Goal: Navigation & Orientation: Understand site structure

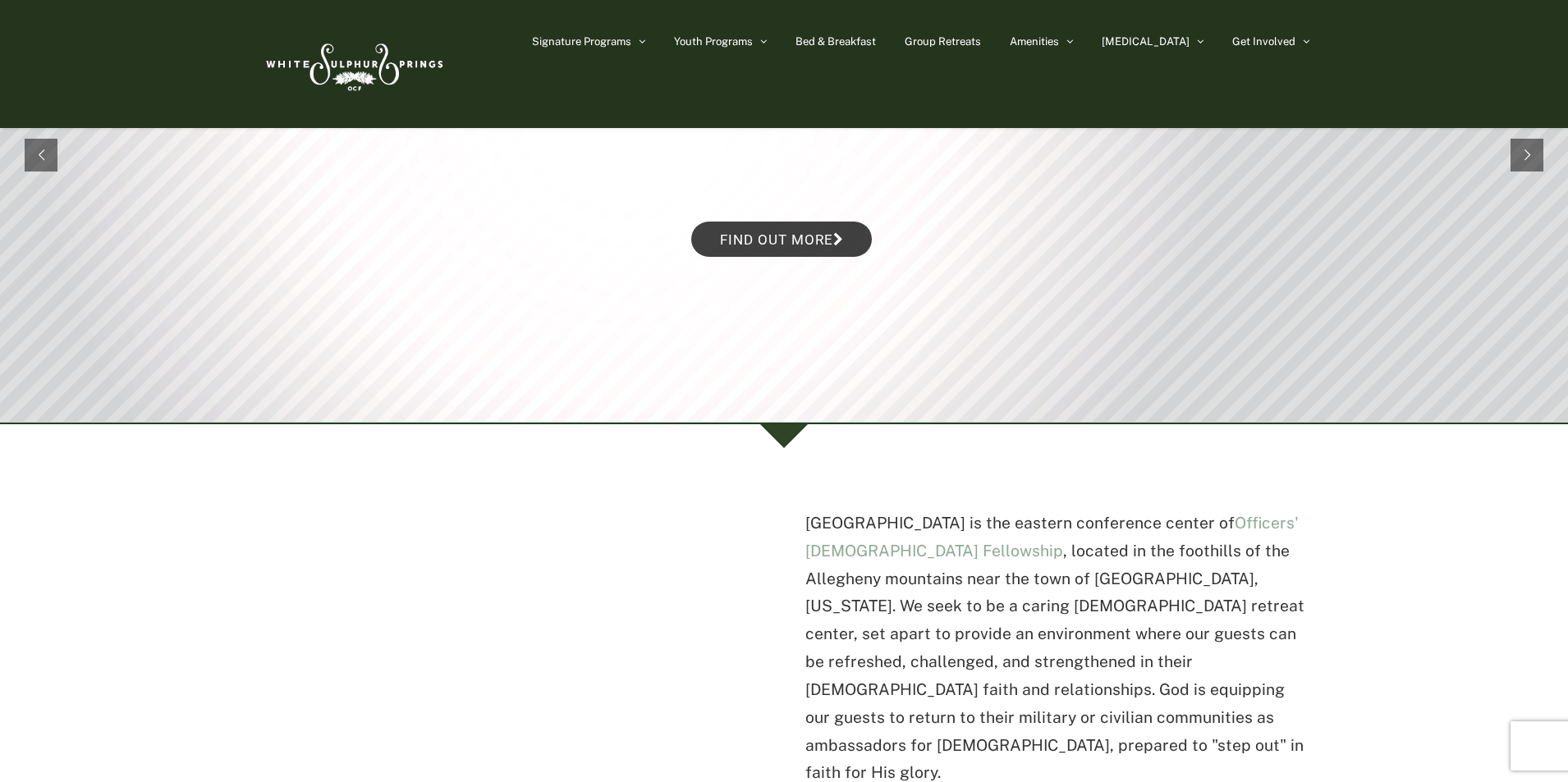
scroll to position [164, 0]
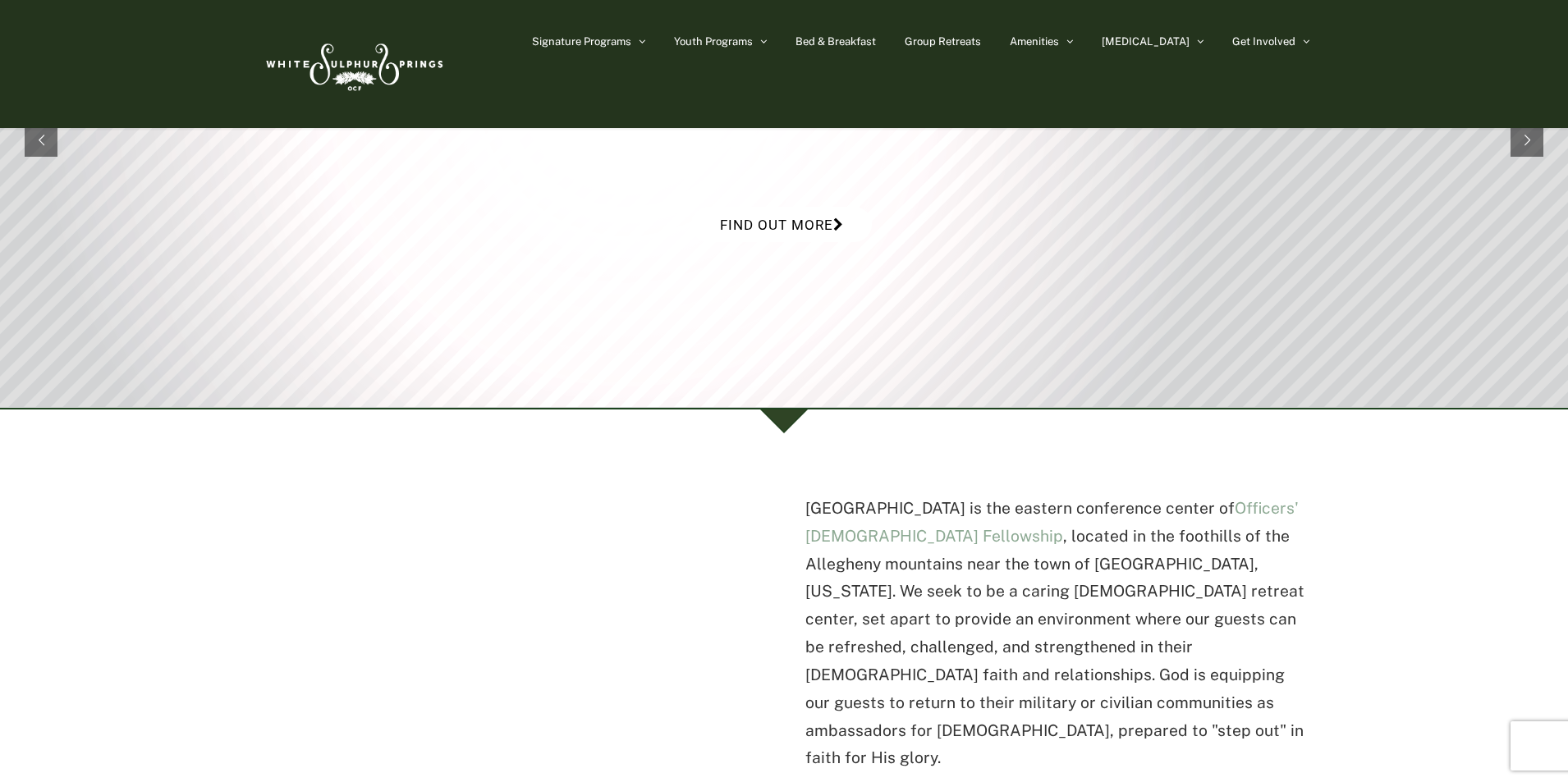
click at [813, 229] on link "Find out more" at bounding box center [781, 224] width 181 height 36
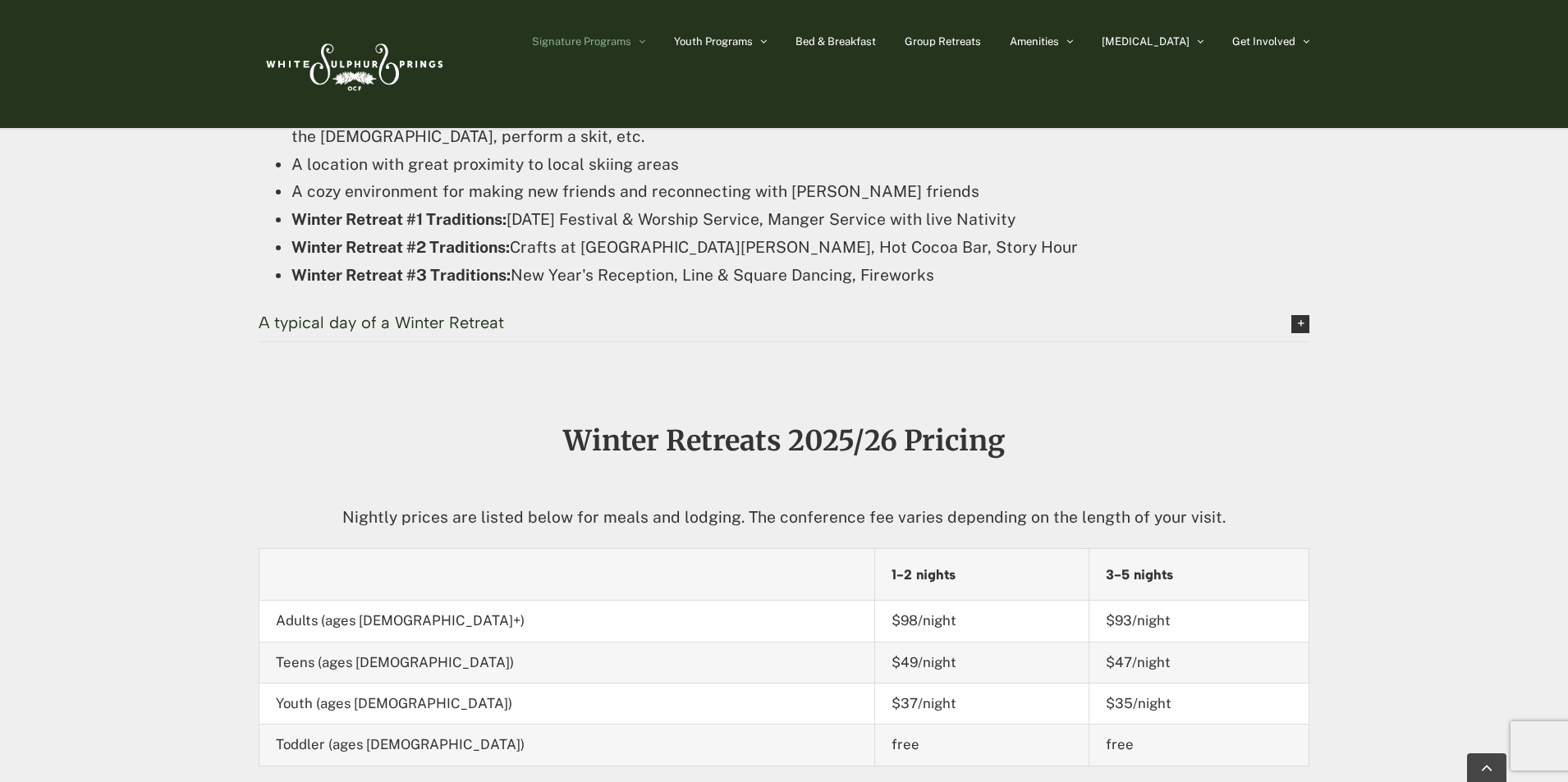
scroll to position [1816, 0]
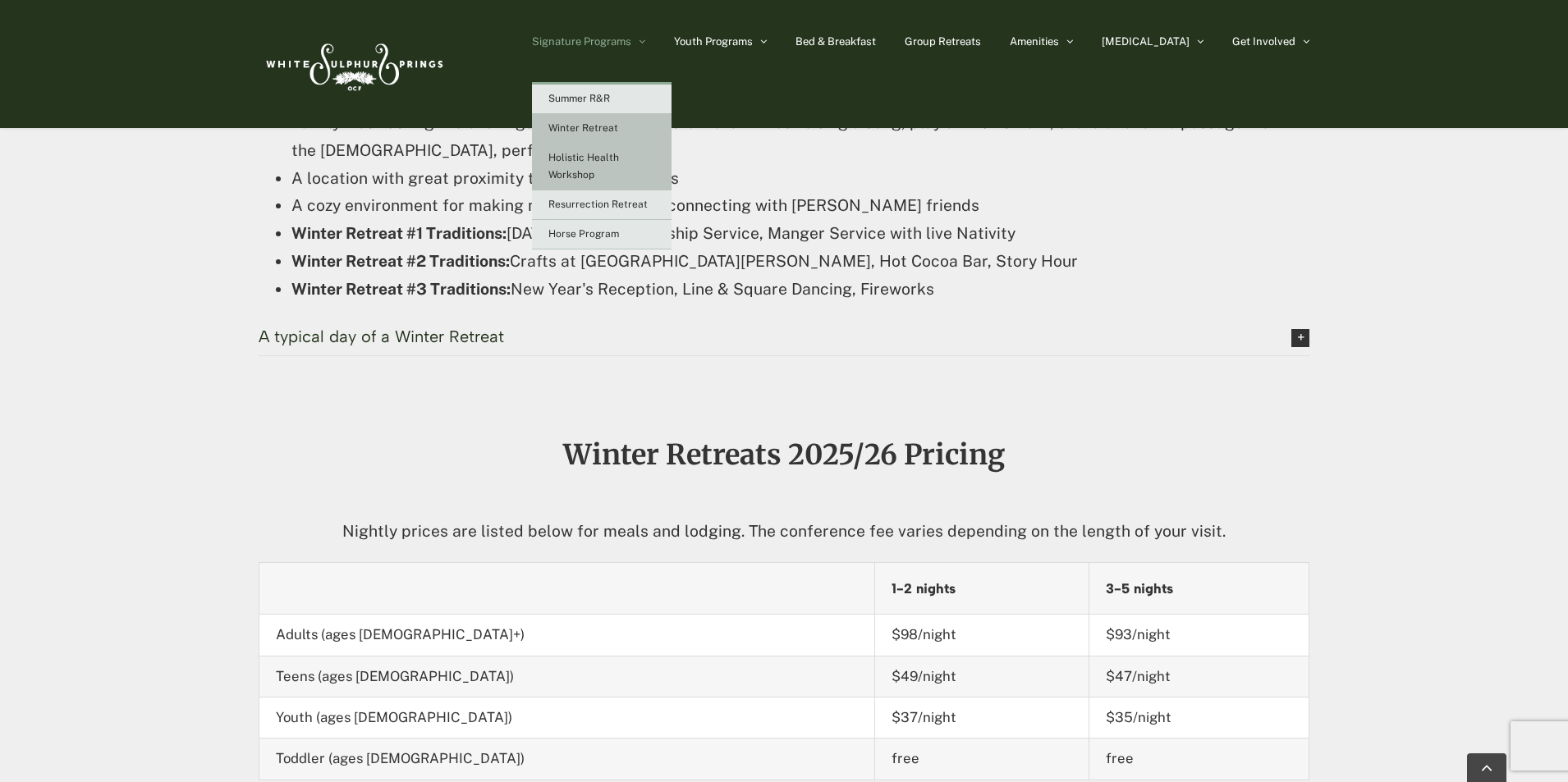
click at [619, 157] on span "Holistic Health Workshop" at bounding box center [583, 166] width 70 height 29
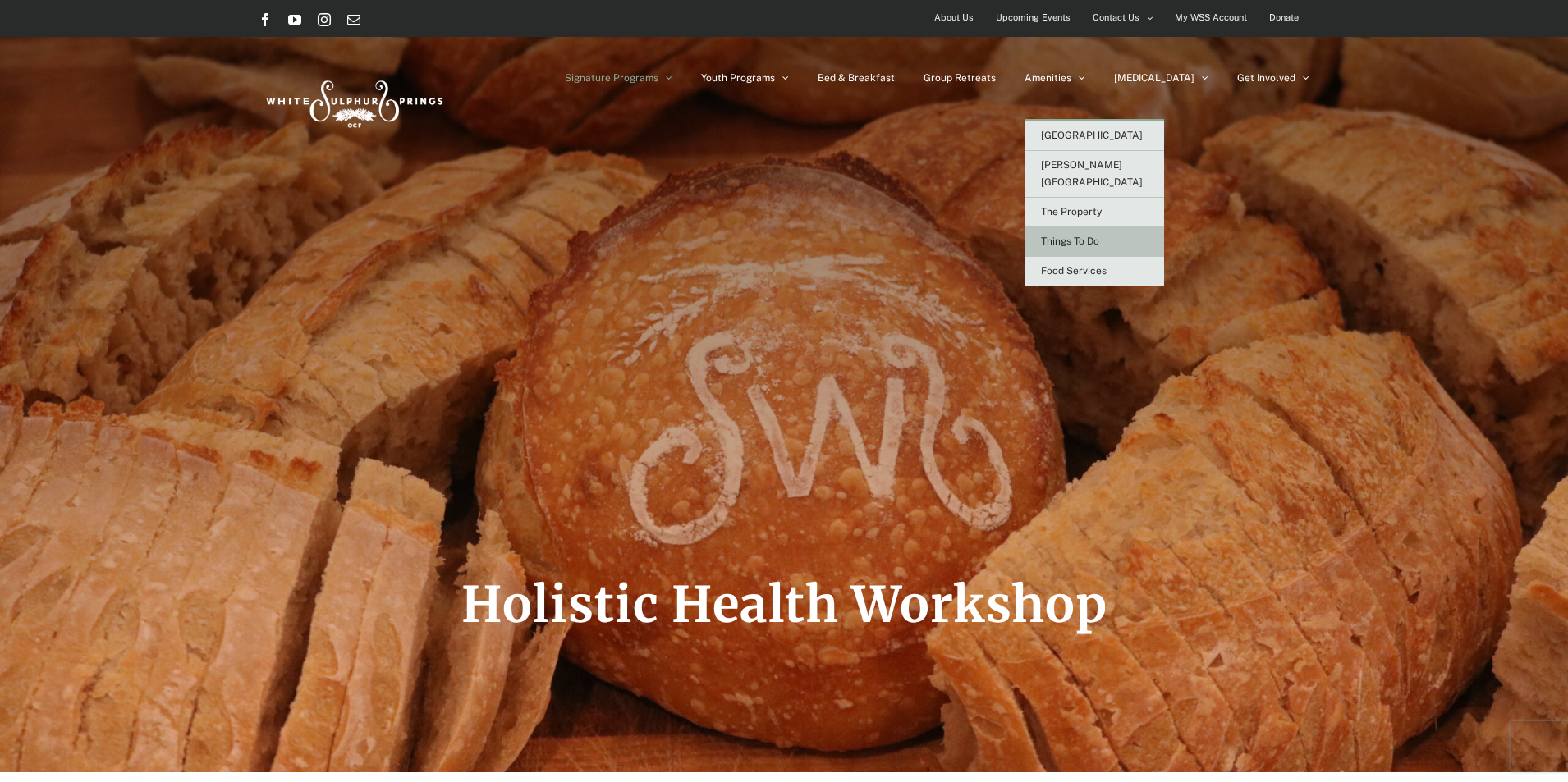
click at [1100, 235] on span "Things To Do" at bounding box center [1069, 241] width 58 height 11
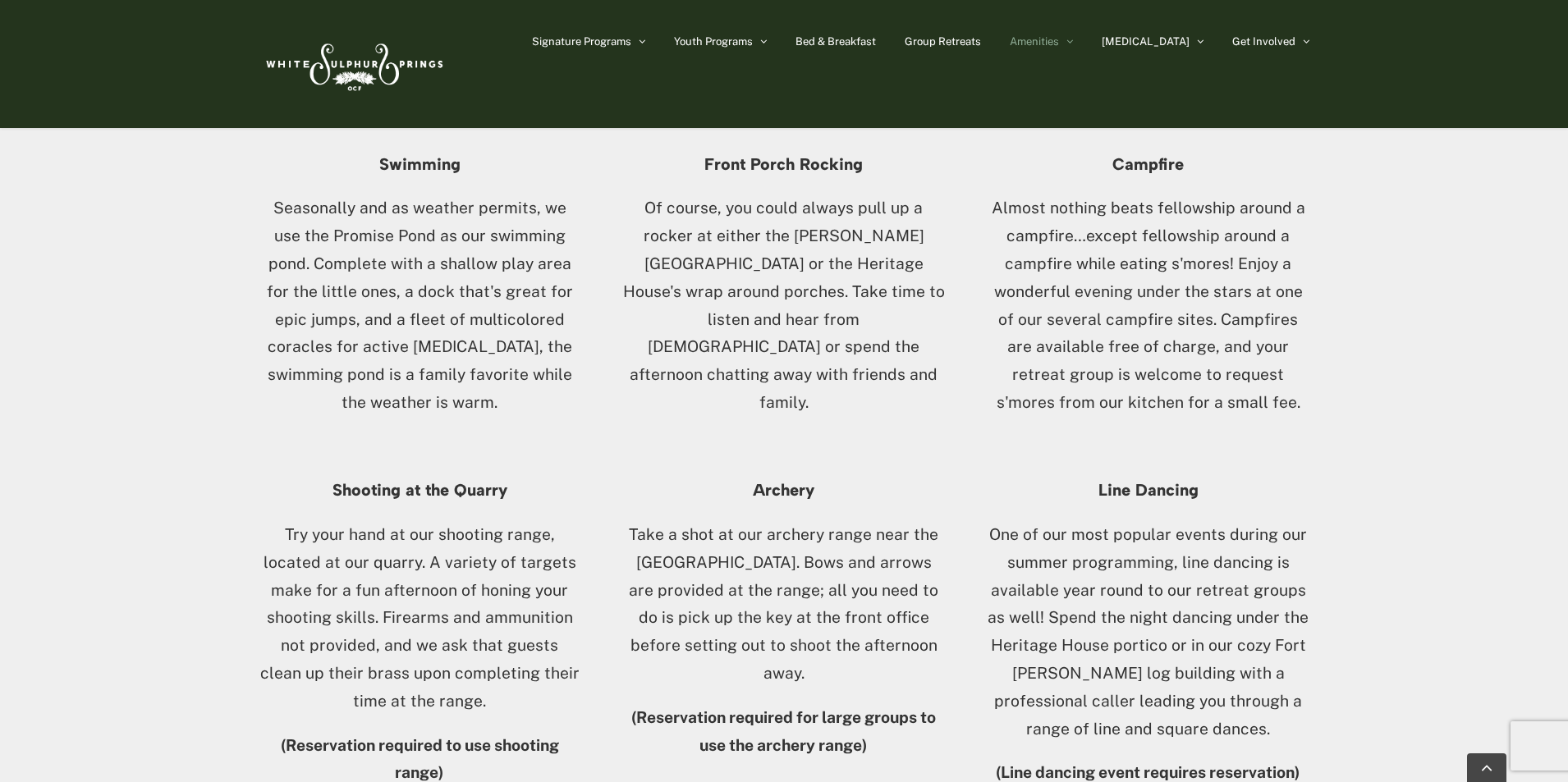
scroll to position [2051, 0]
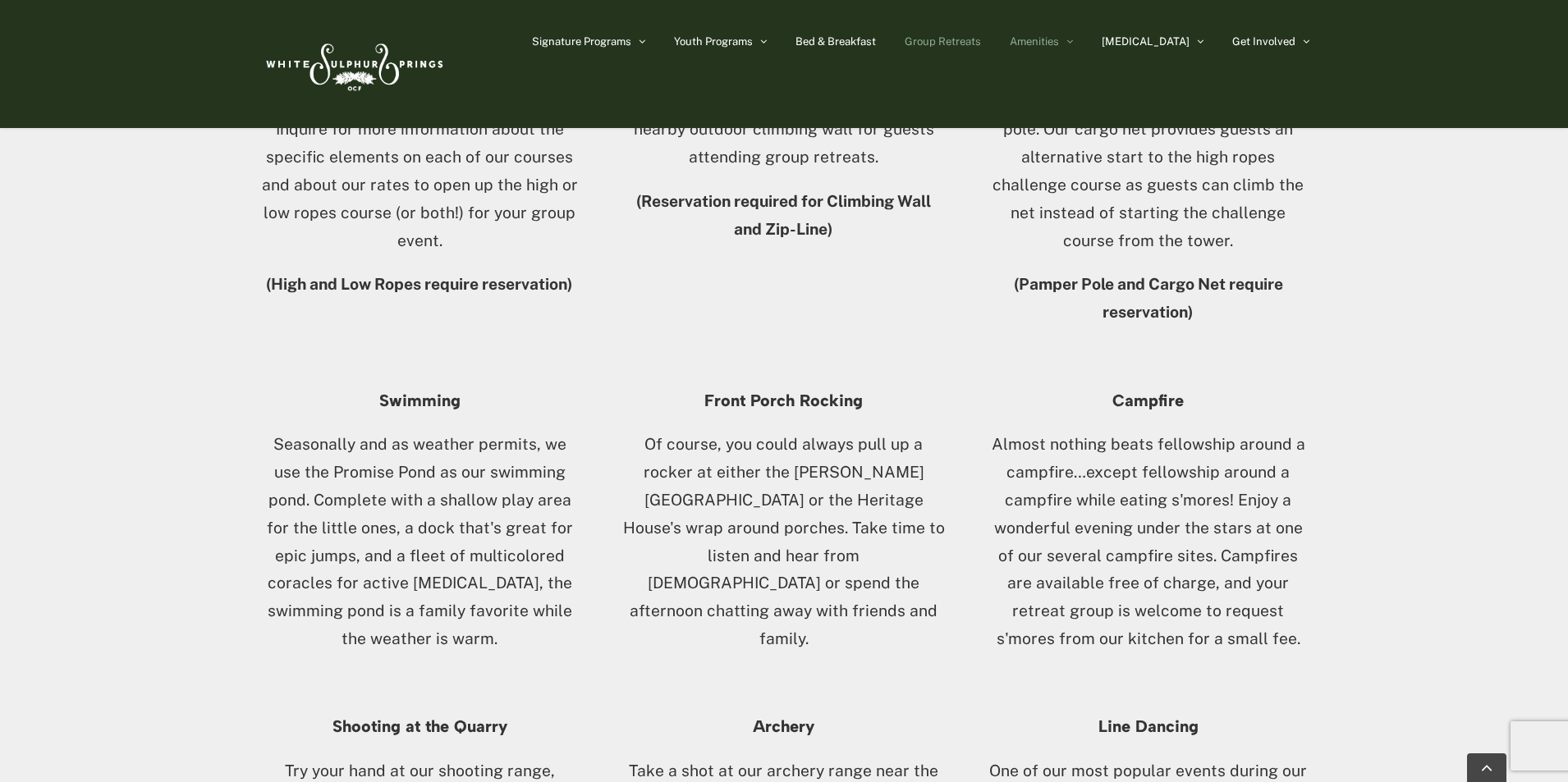
click at [981, 37] on span "Group Retreats" at bounding box center [943, 42] width 76 height 10
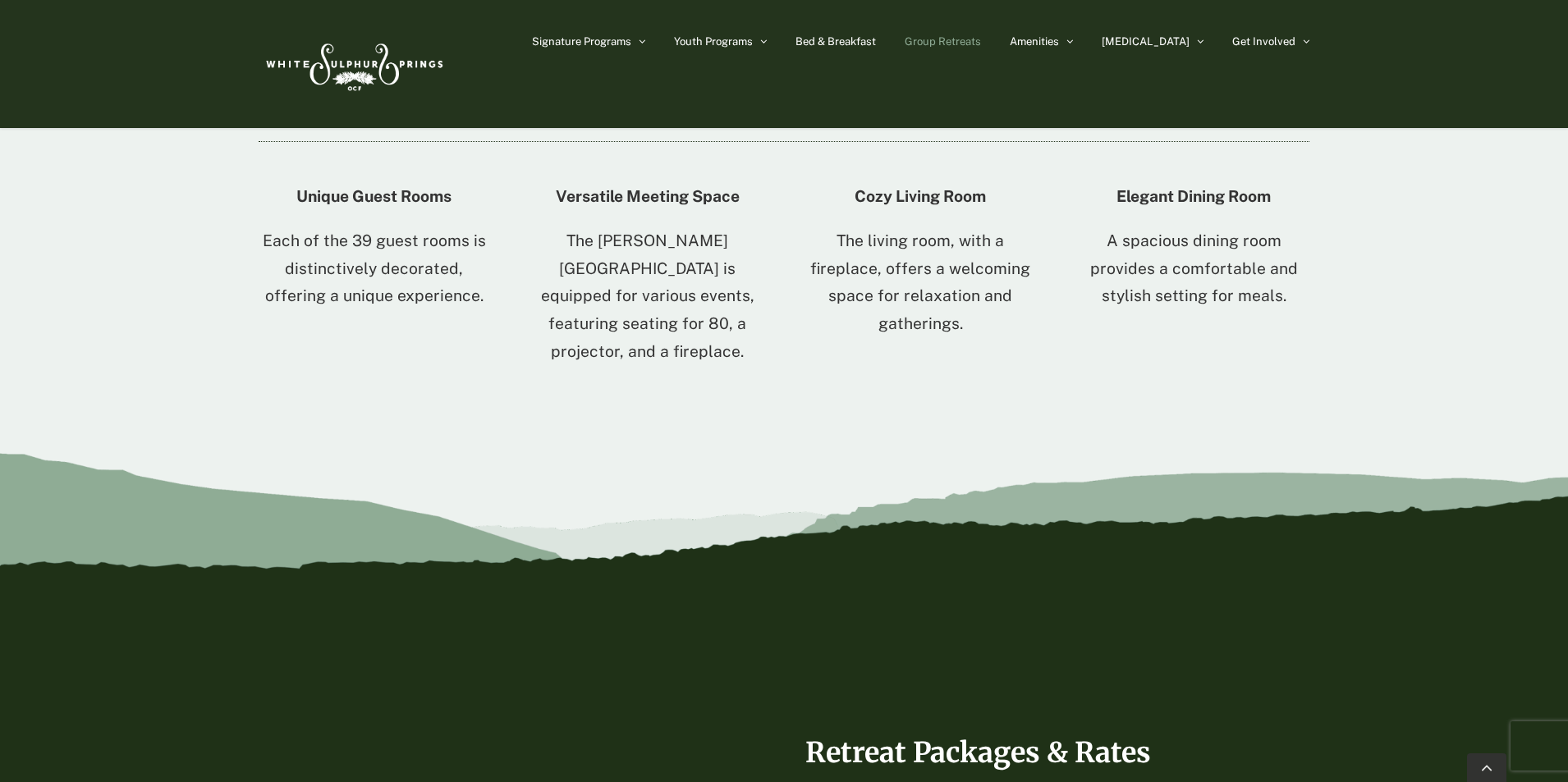
scroll to position [2872, 0]
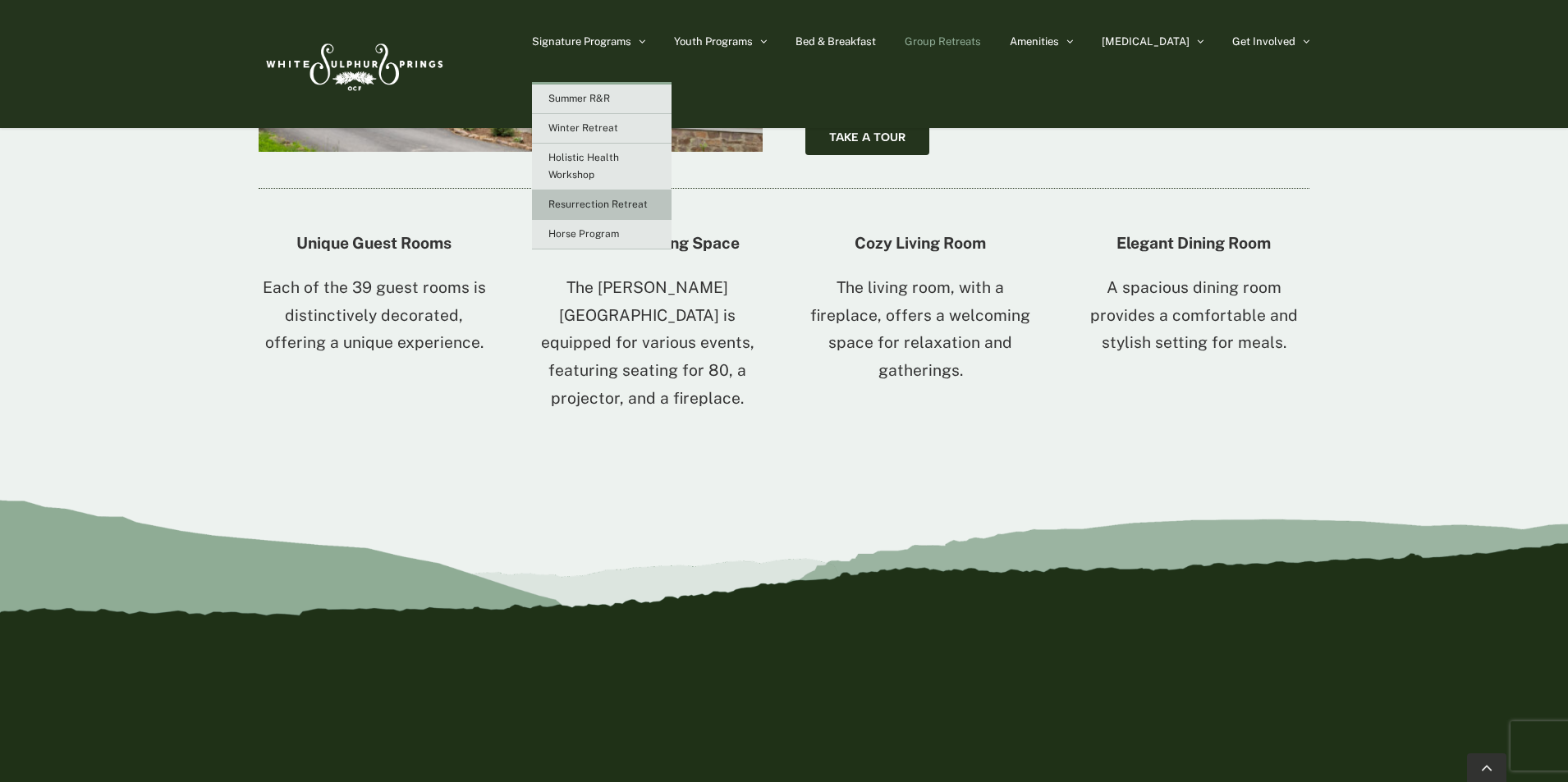
click at [648, 204] on span "Resurrection Retreat" at bounding box center [598, 204] width 99 height 11
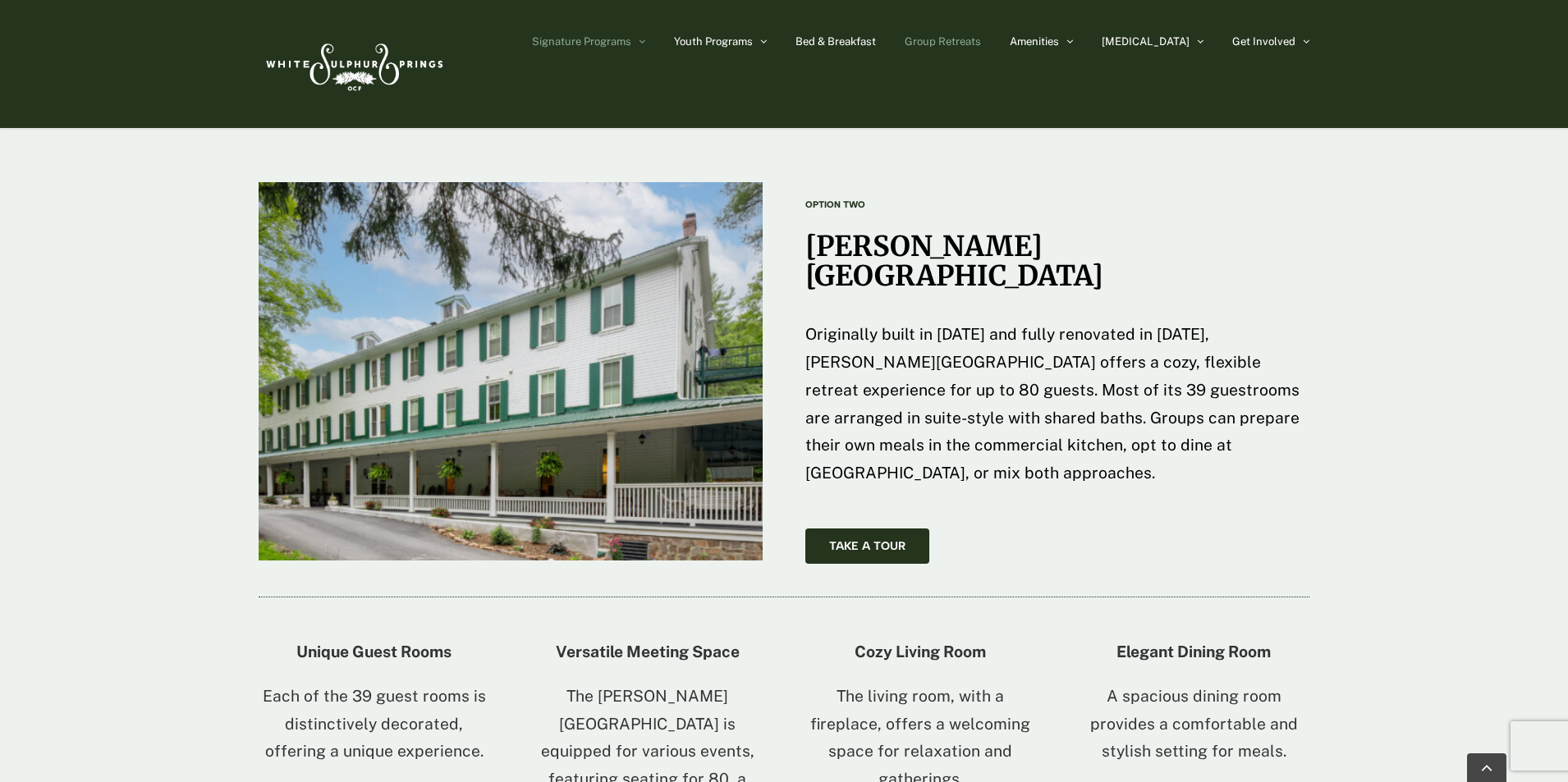
scroll to position [2462, 0]
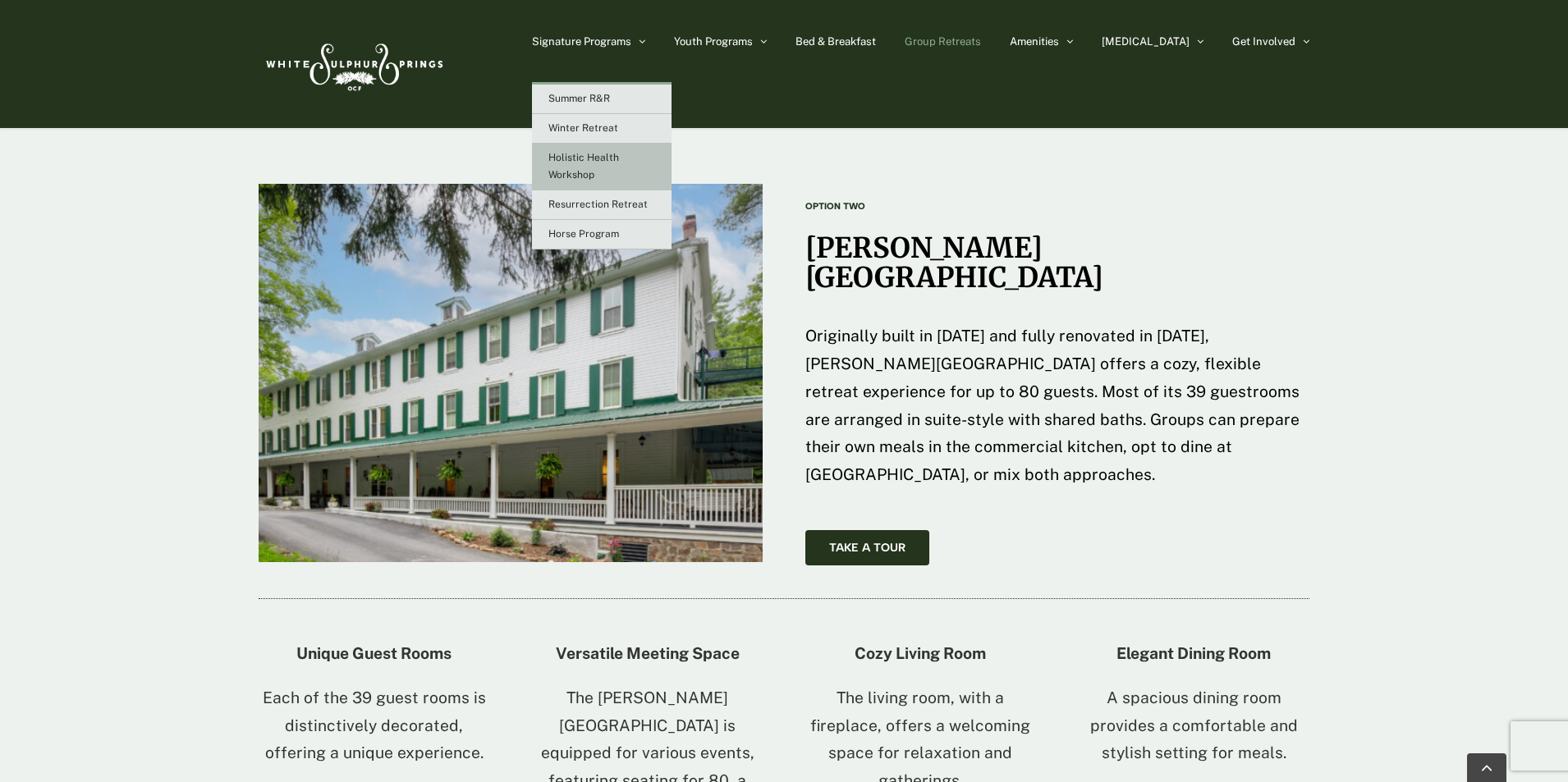
click at [648, 165] on link "Holistic Health Workshop" at bounding box center [601, 167] width 140 height 47
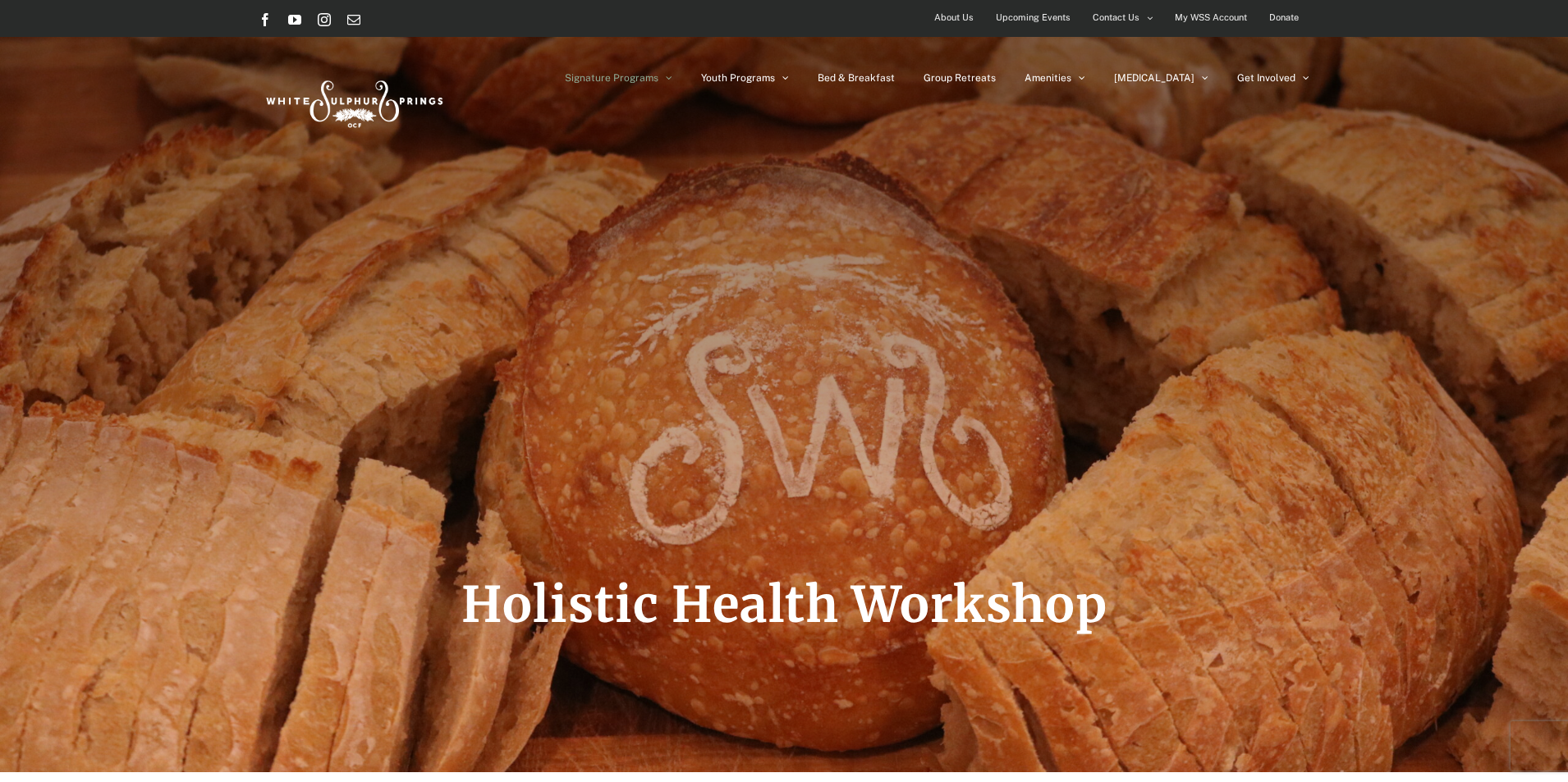
click at [959, 14] on span "About Us" at bounding box center [953, 17] width 39 height 23
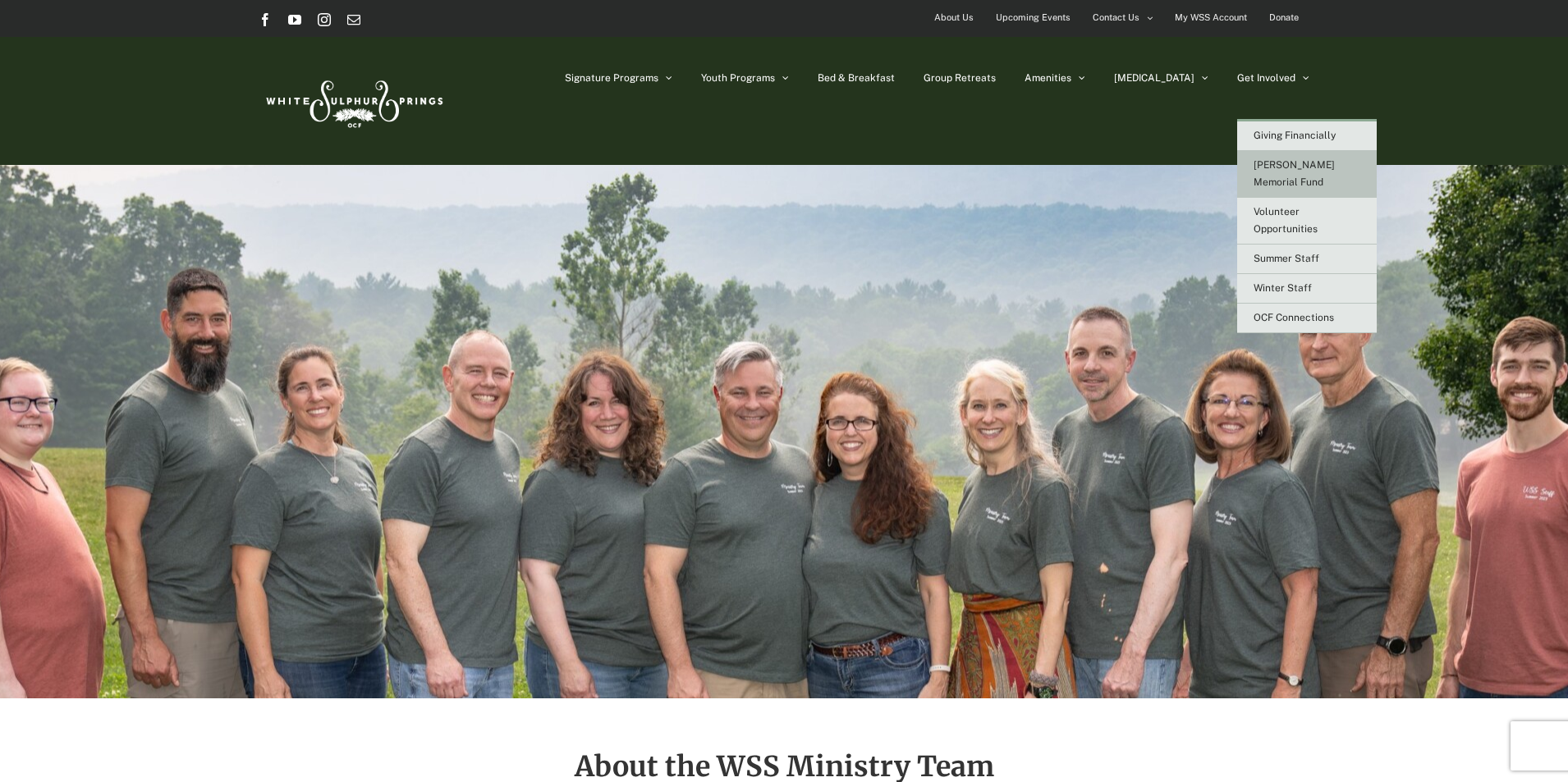
click at [1293, 162] on span "[PERSON_NAME] Memorial Fund" at bounding box center [1293, 173] width 81 height 29
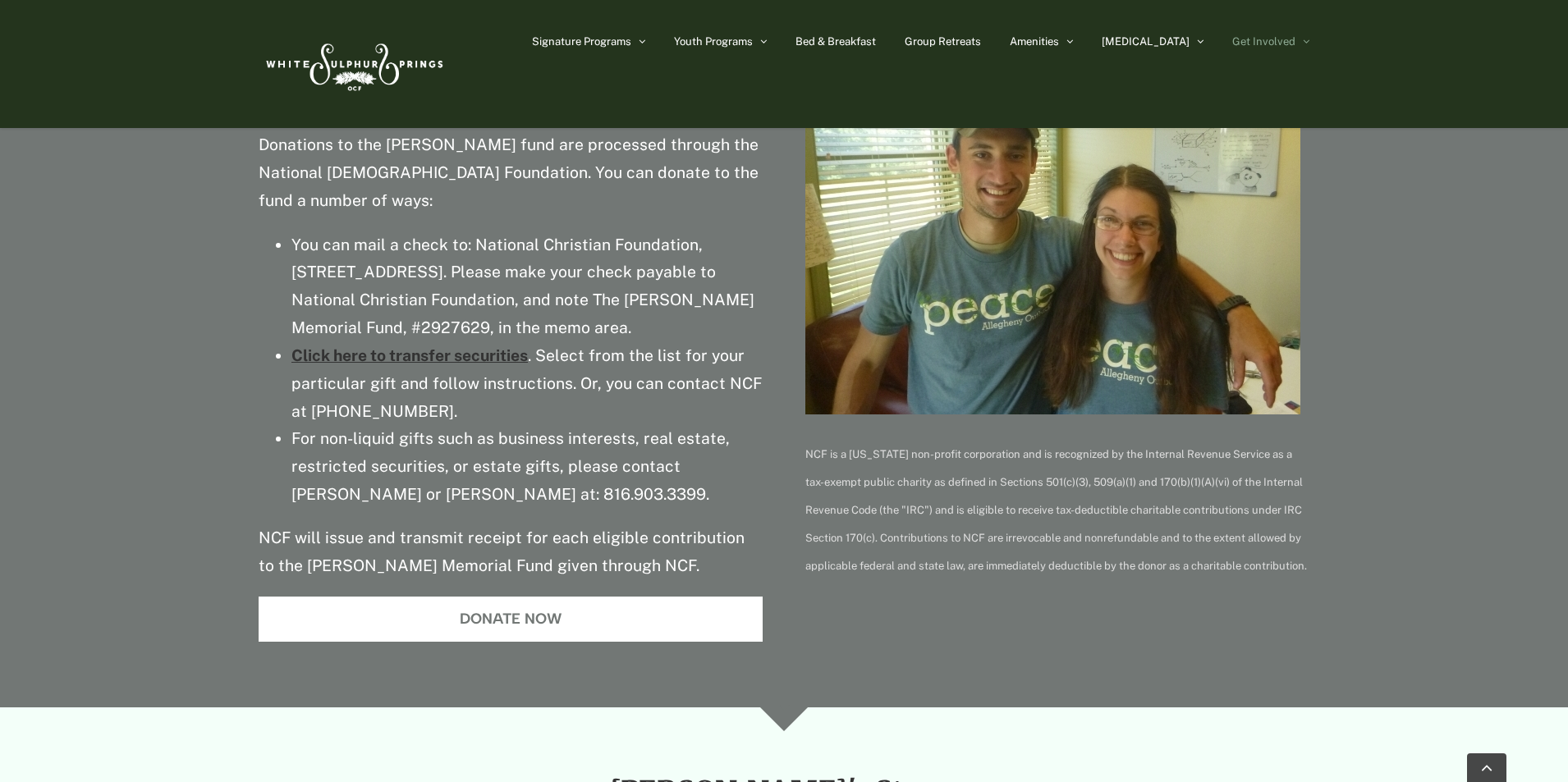
scroll to position [656, 0]
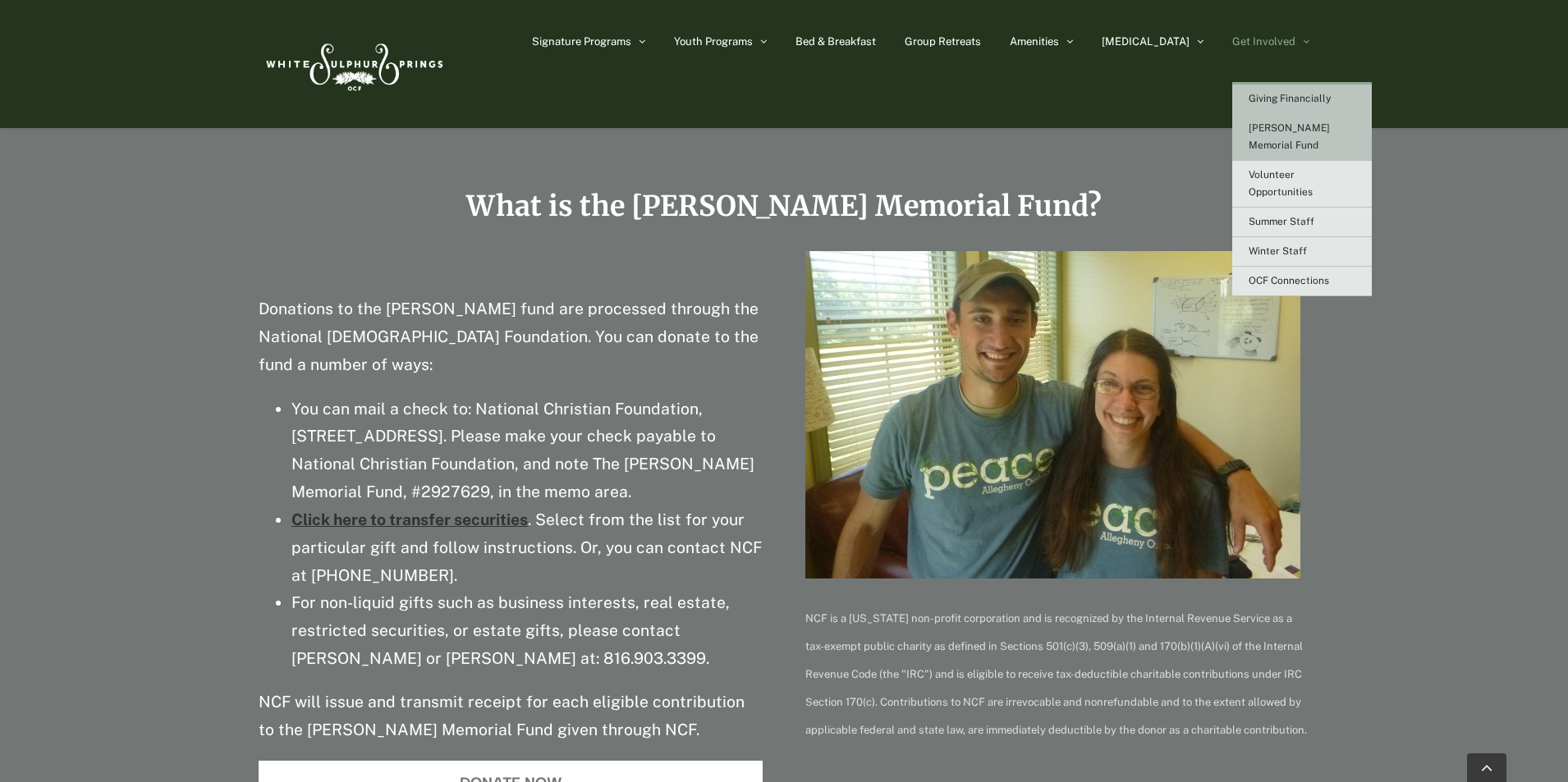
click at [1279, 91] on link "Giving Financially" at bounding box center [1302, 99] width 140 height 30
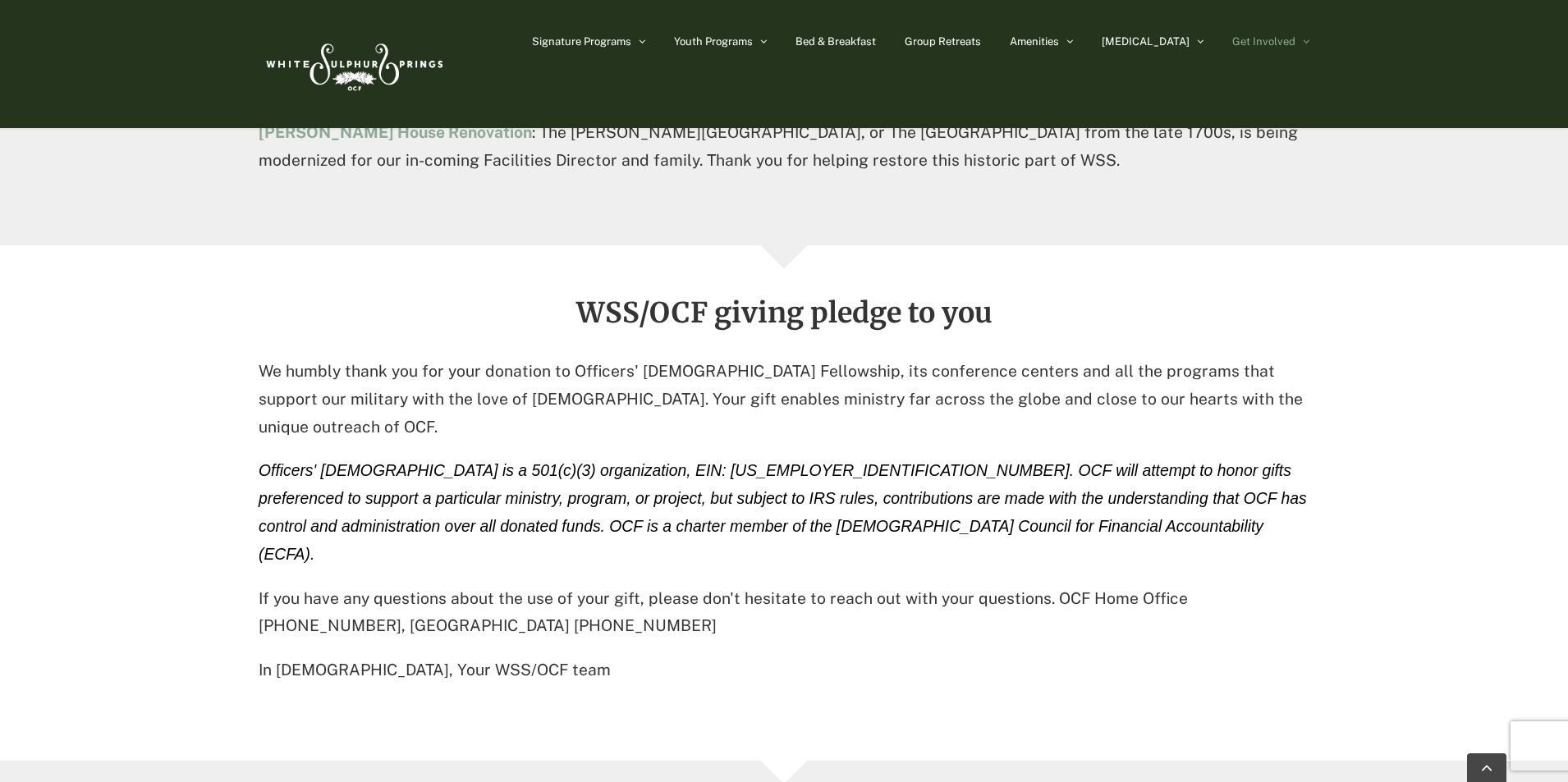
scroll to position [1806, 0]
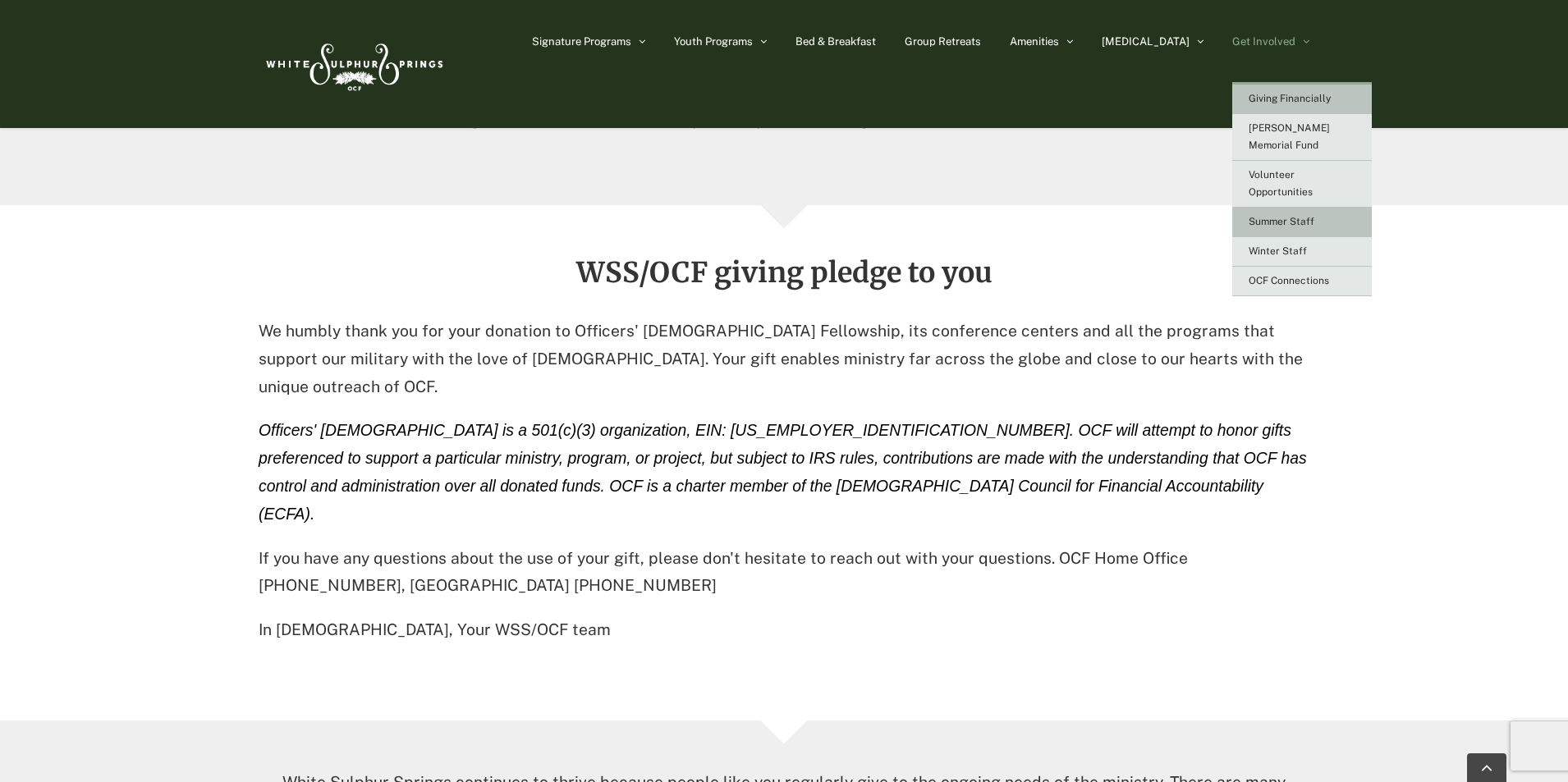
click at [1301, 215] on span "Summer Staff" at bounding box center [1281, 221] width 66 height 11
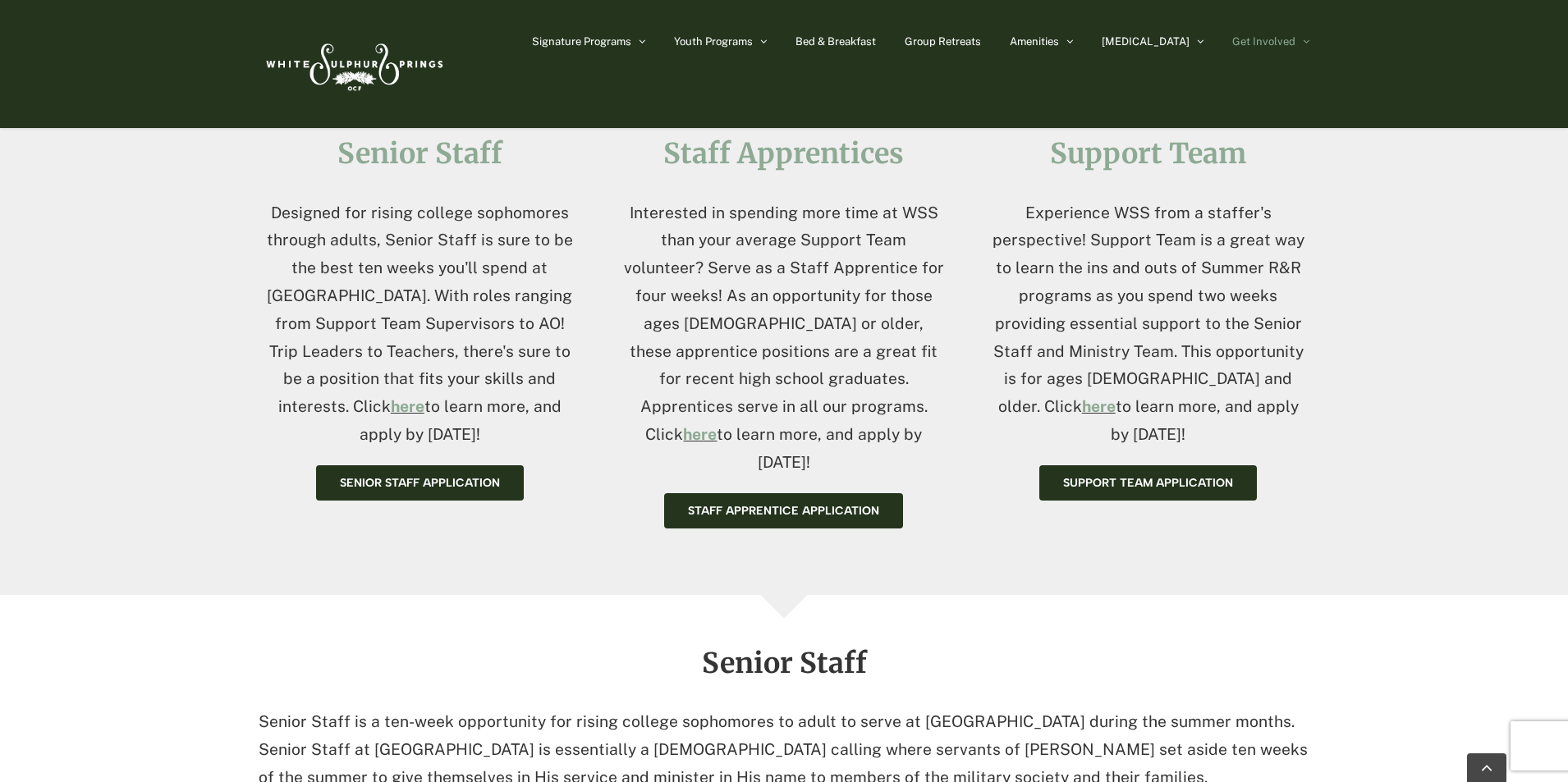
scroll to position [739, 0]
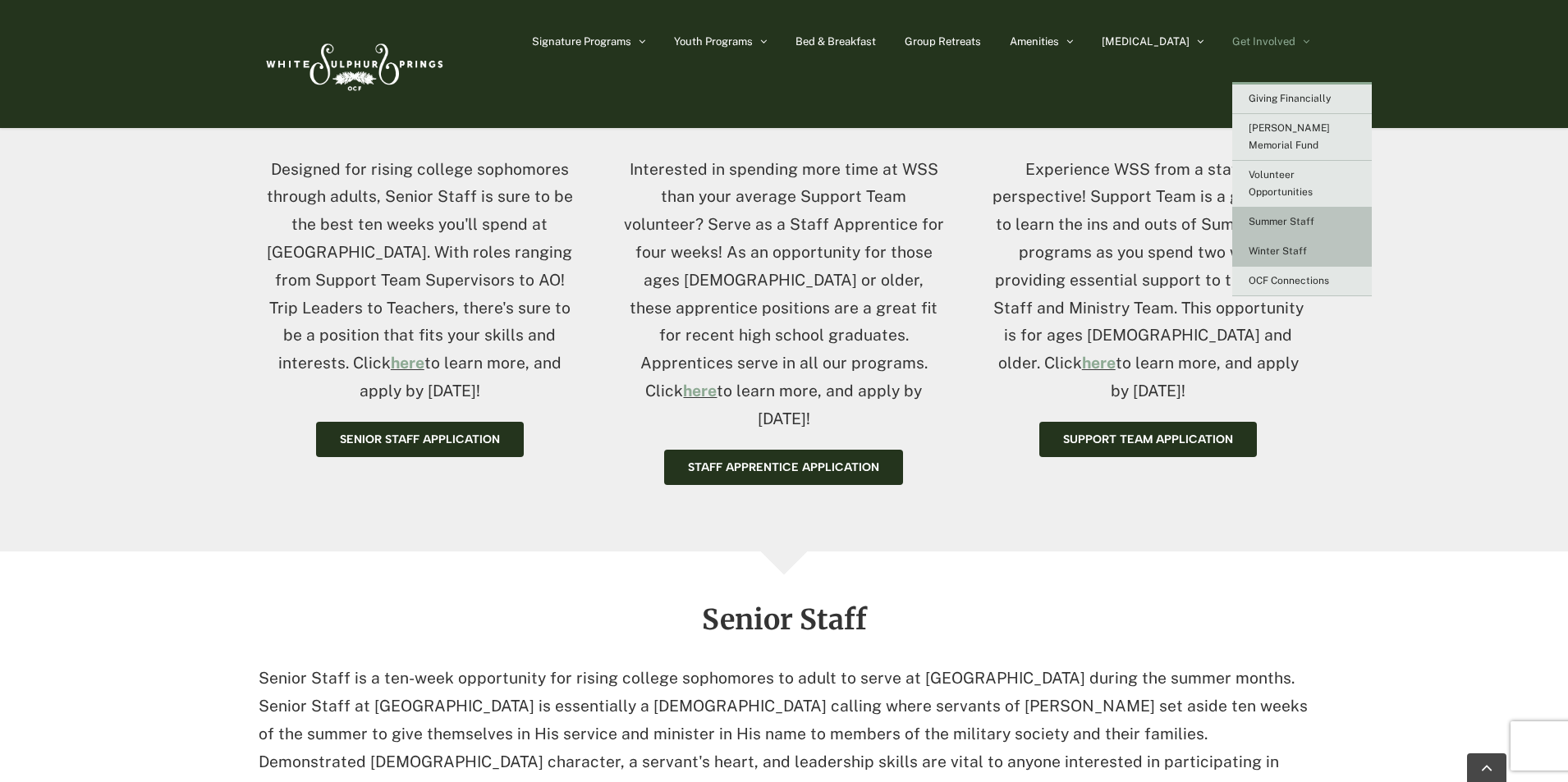
click at [1272, 245] on span "Winter Staff" at bounding box center [1277, 250] width 58 height 11
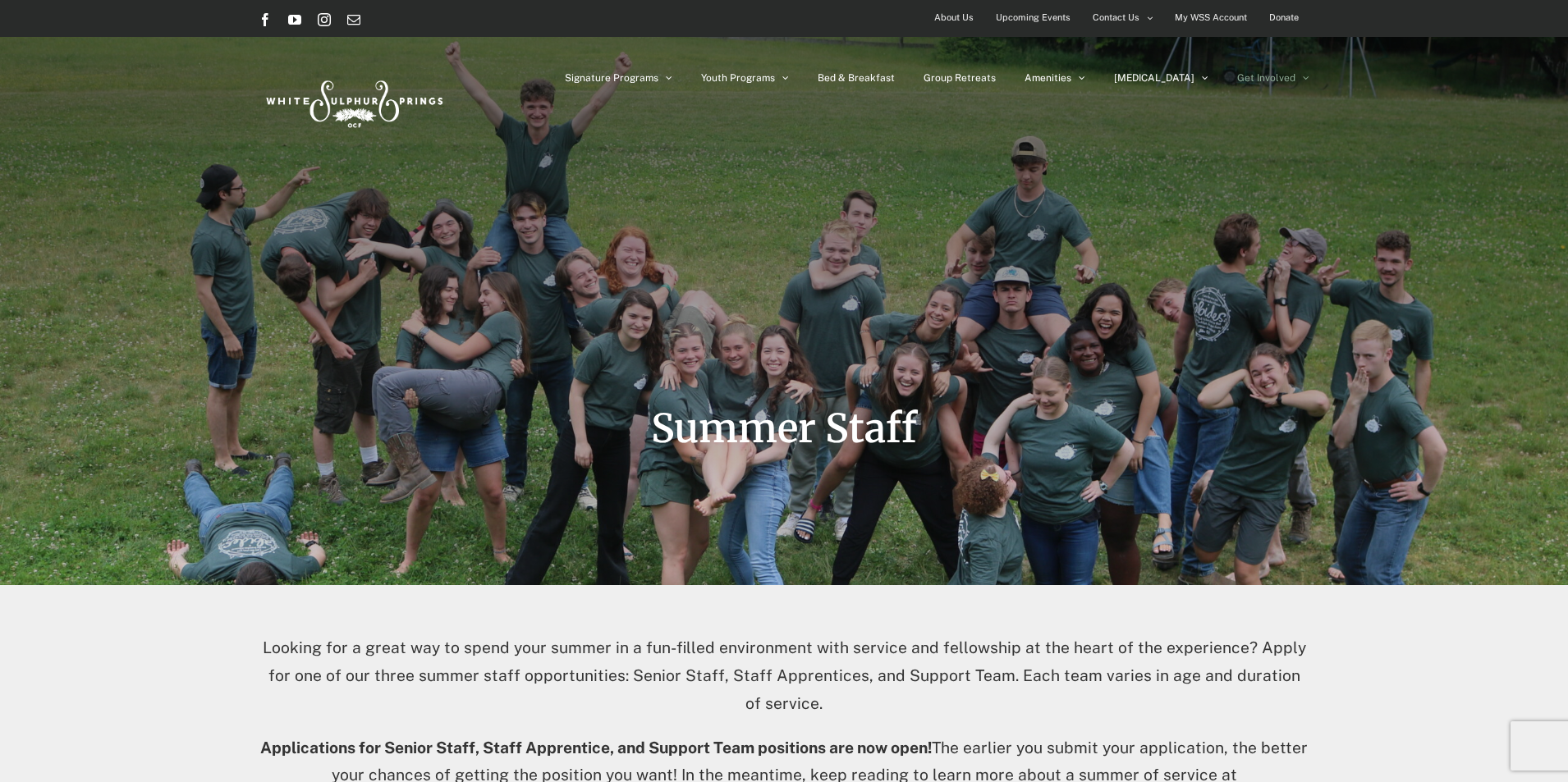
scroll to position [739, 0]
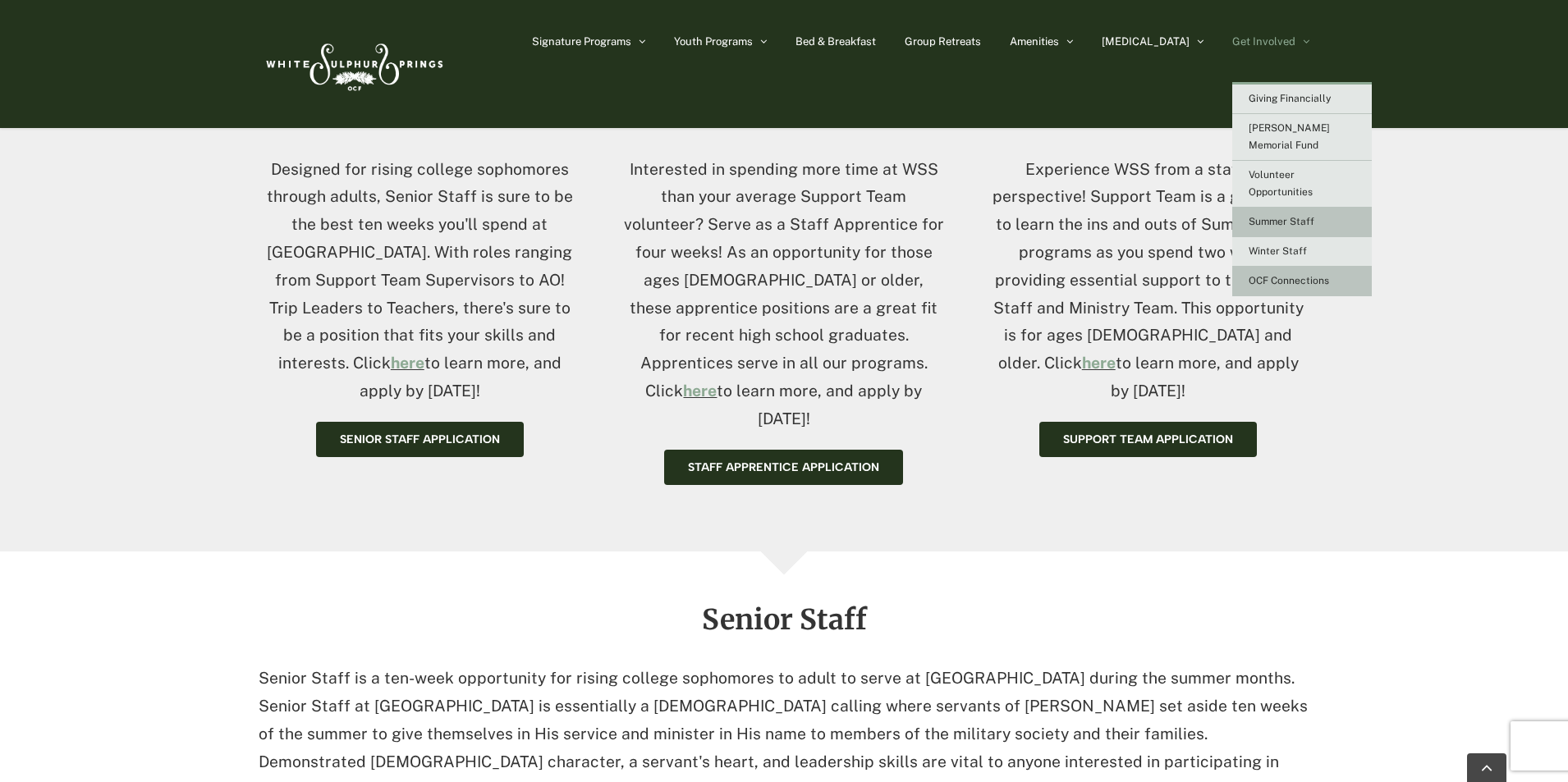
click at [1279, 275] on span "OCF Connections" at bounding box center [1288, 280] width 81 height 11
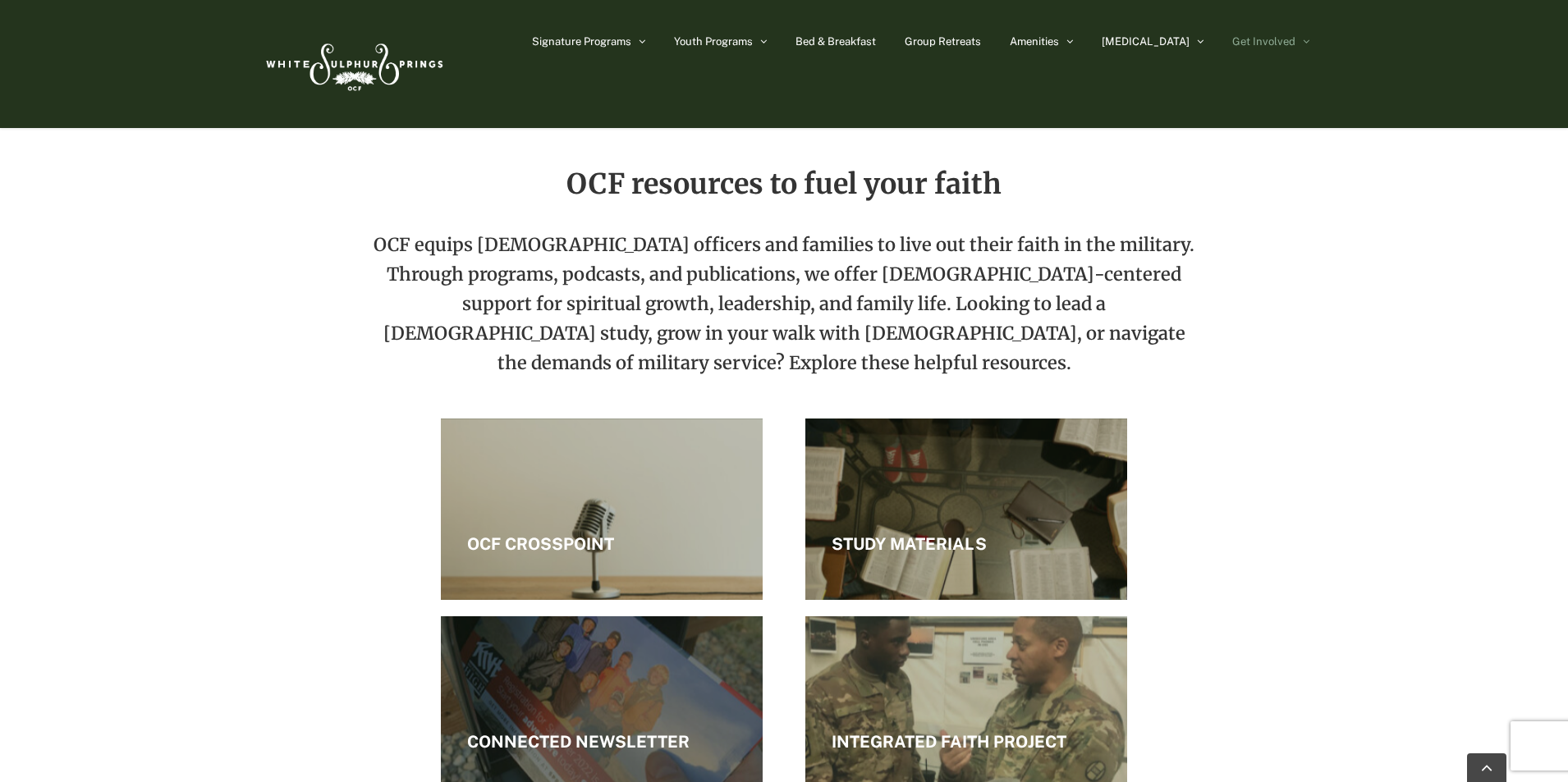
scroll to position [1897, 0]
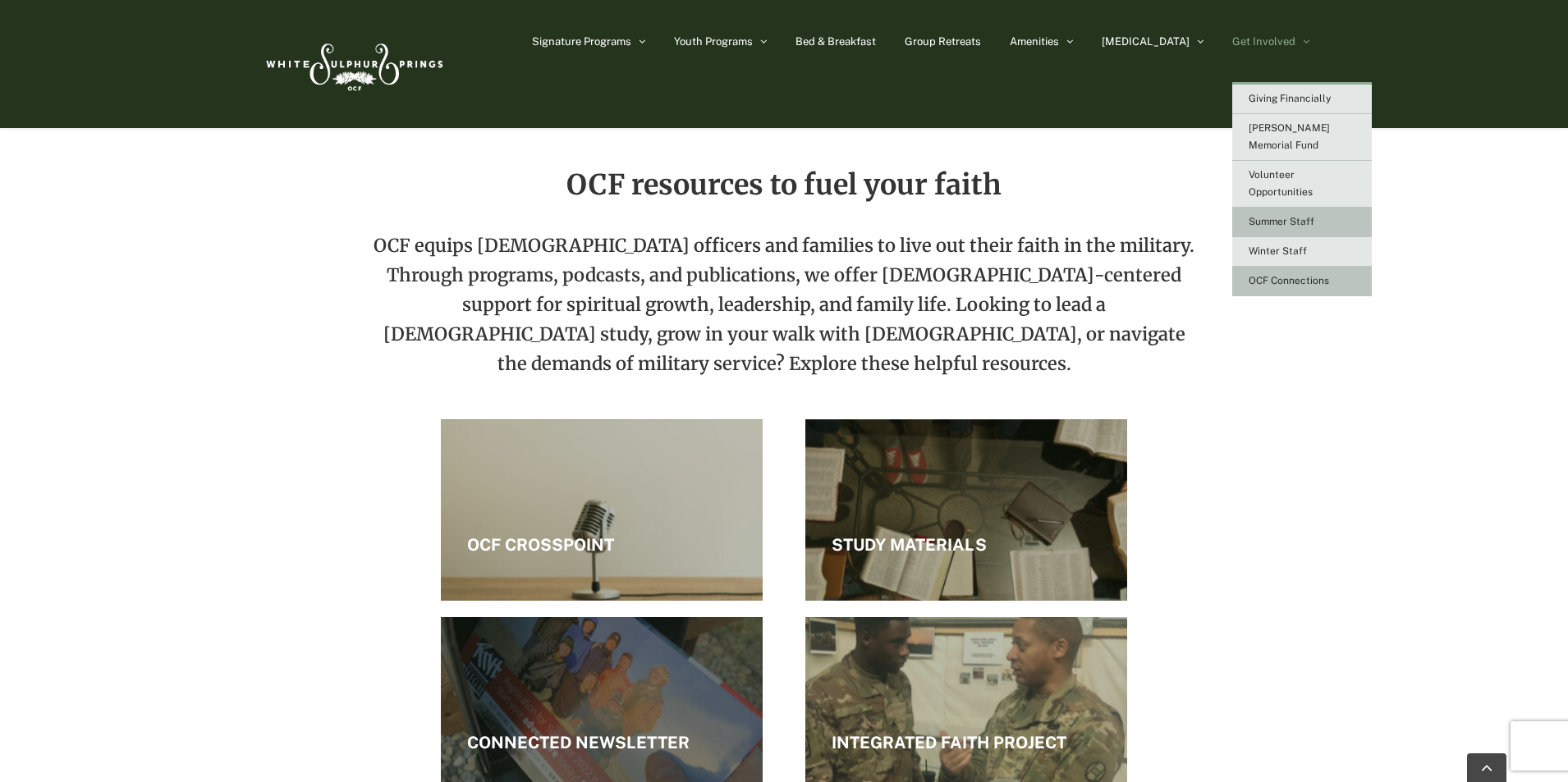
click at [1301, 215] on span "Summer Staff" at bounding box center [1281, 221] width 66 height 11
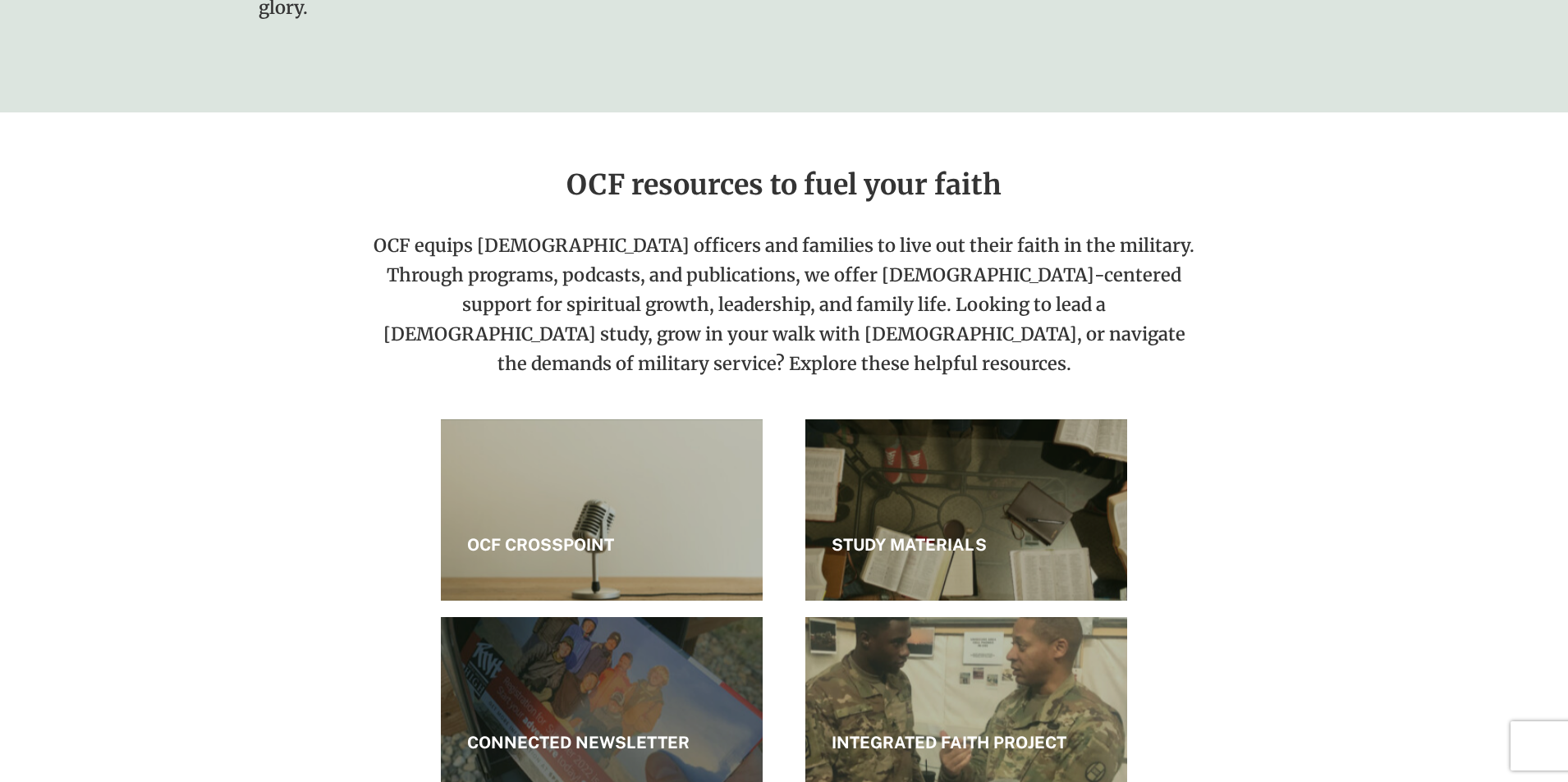
scroll to position [1897, 0]
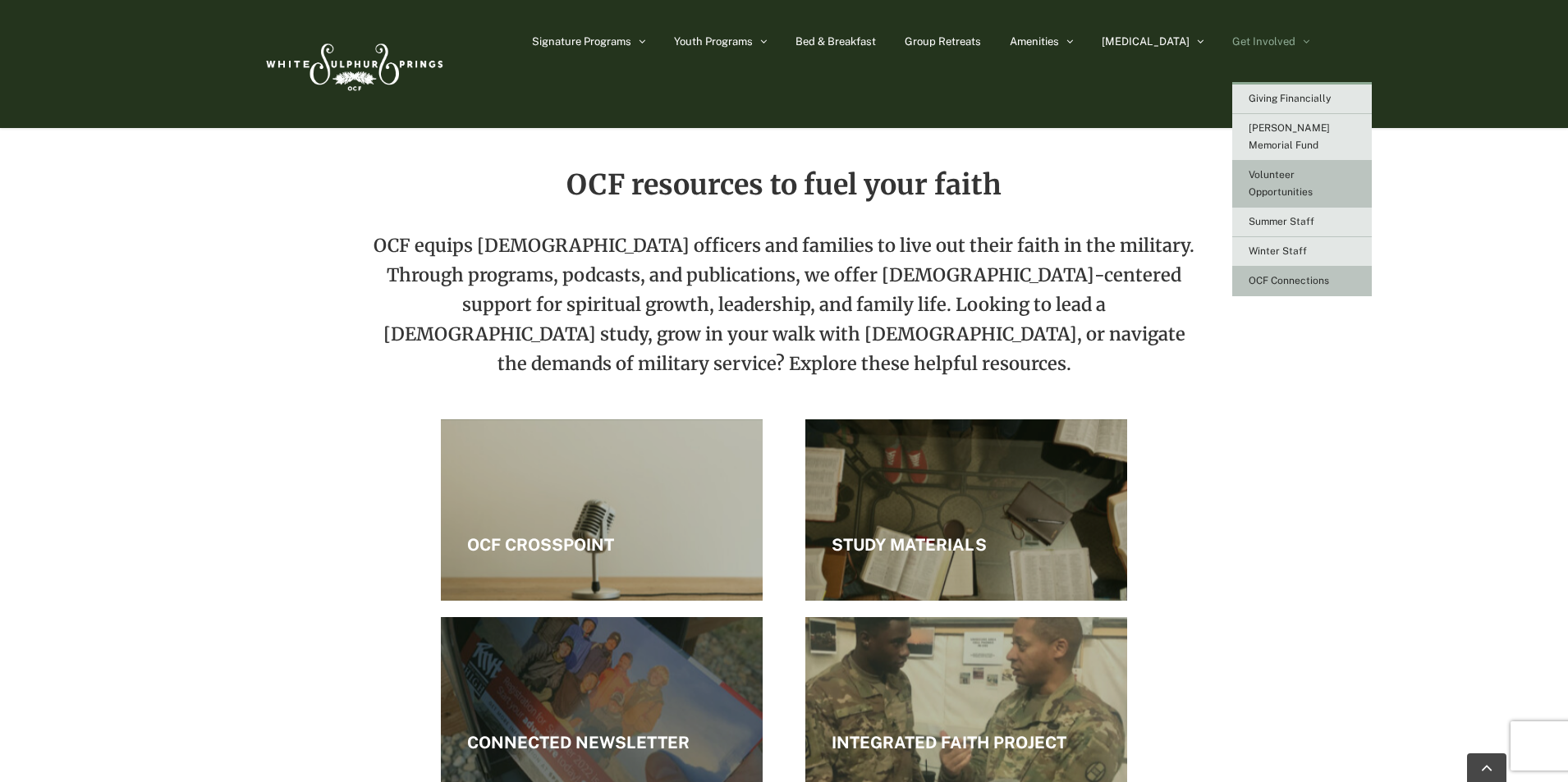
click at [1299, 164] on link "Volunteer Opportunities" at bounding box center [1302, 184] width 140 height 47
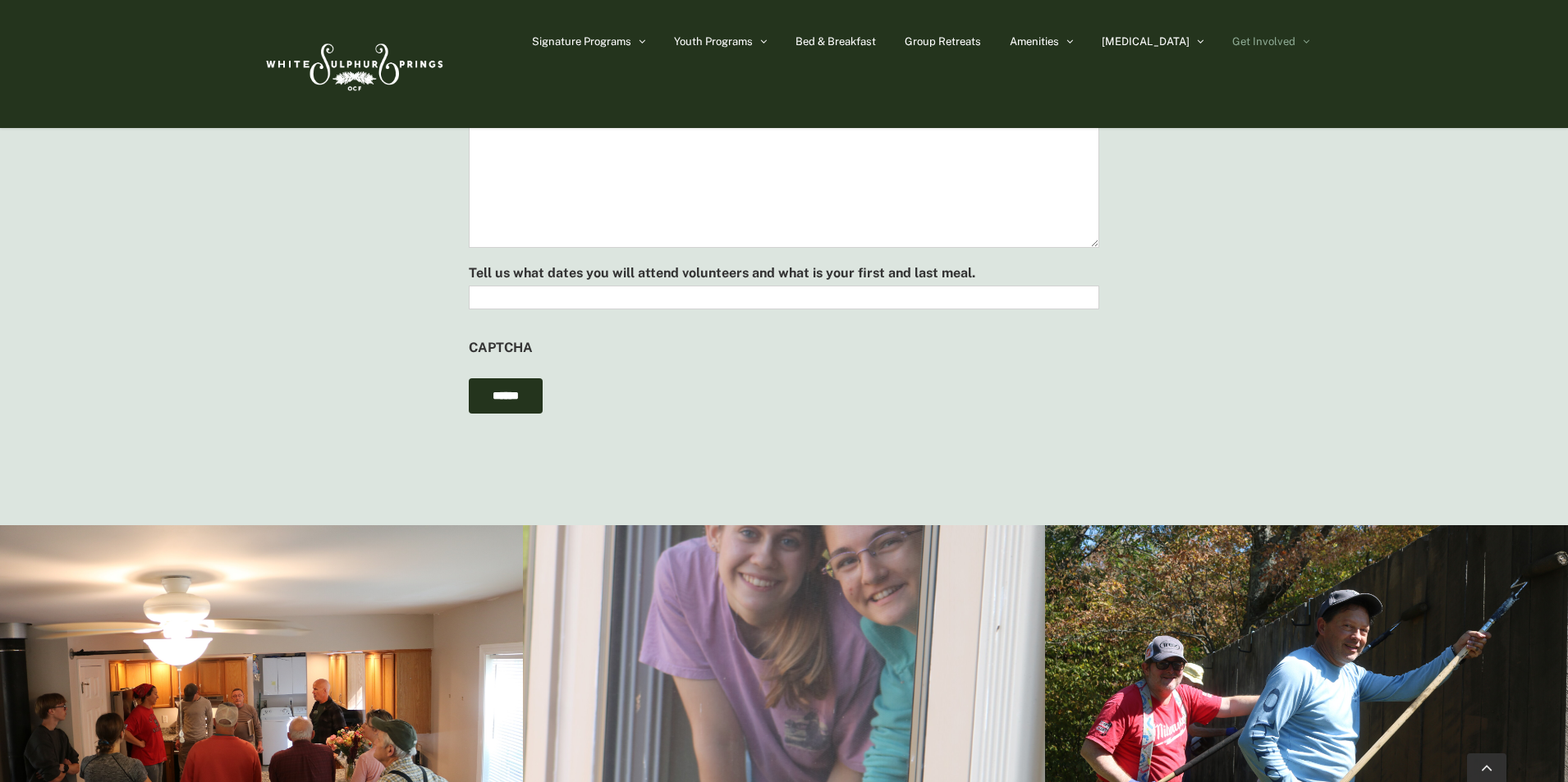
scroll to position [1542, 0]
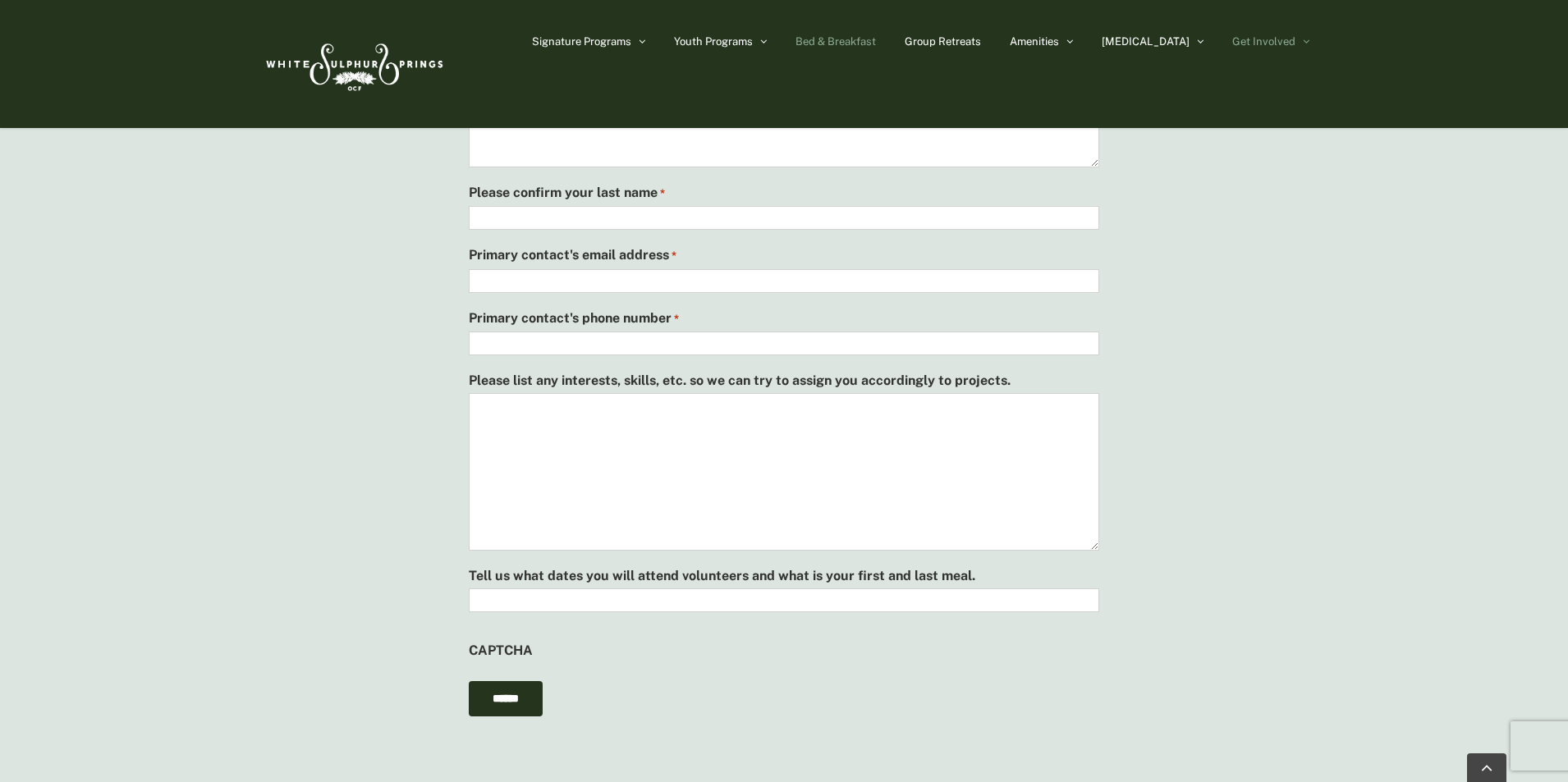
click at [876, 42] on span "Bed & Breakfast" at bounding box center [835, 42] width 81 height 10
click at [876, 38] on span "Bed & Breakfast" at bounding box center [835, 42] width 81 height 10
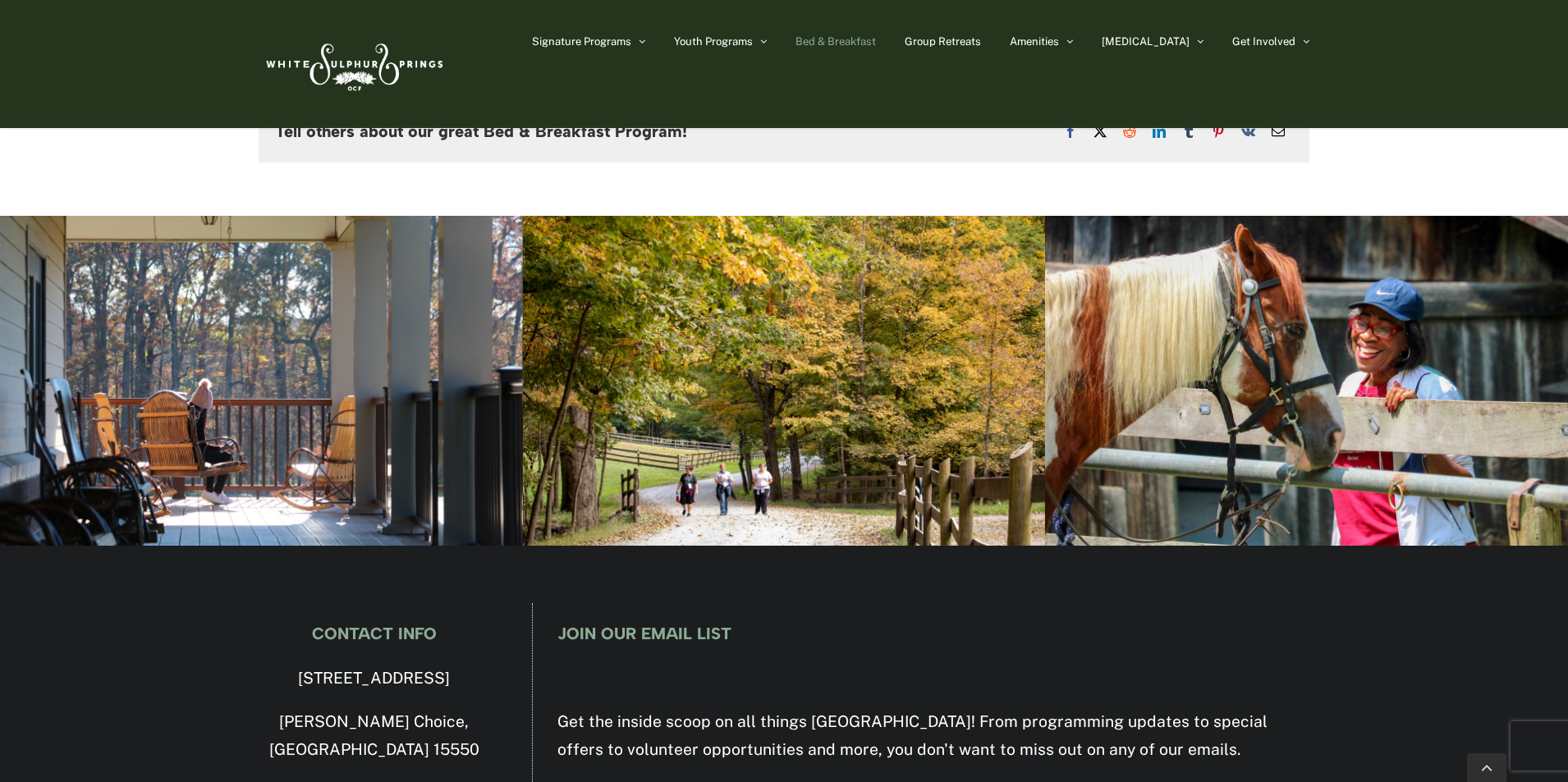
scroll to position [1887, 0]
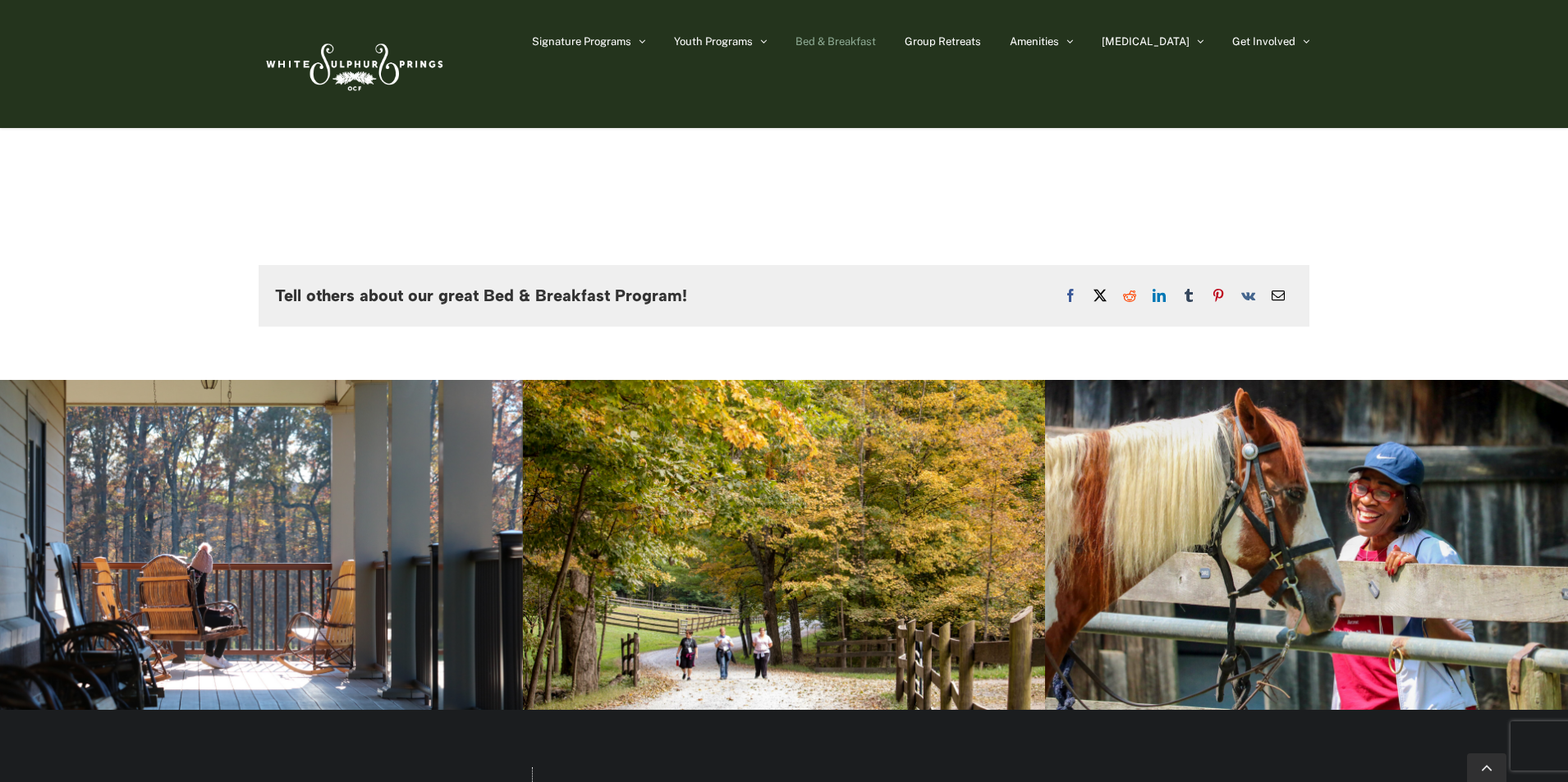
click at [369, 61] on img at bounding box center [352, 63] width 189 height 77
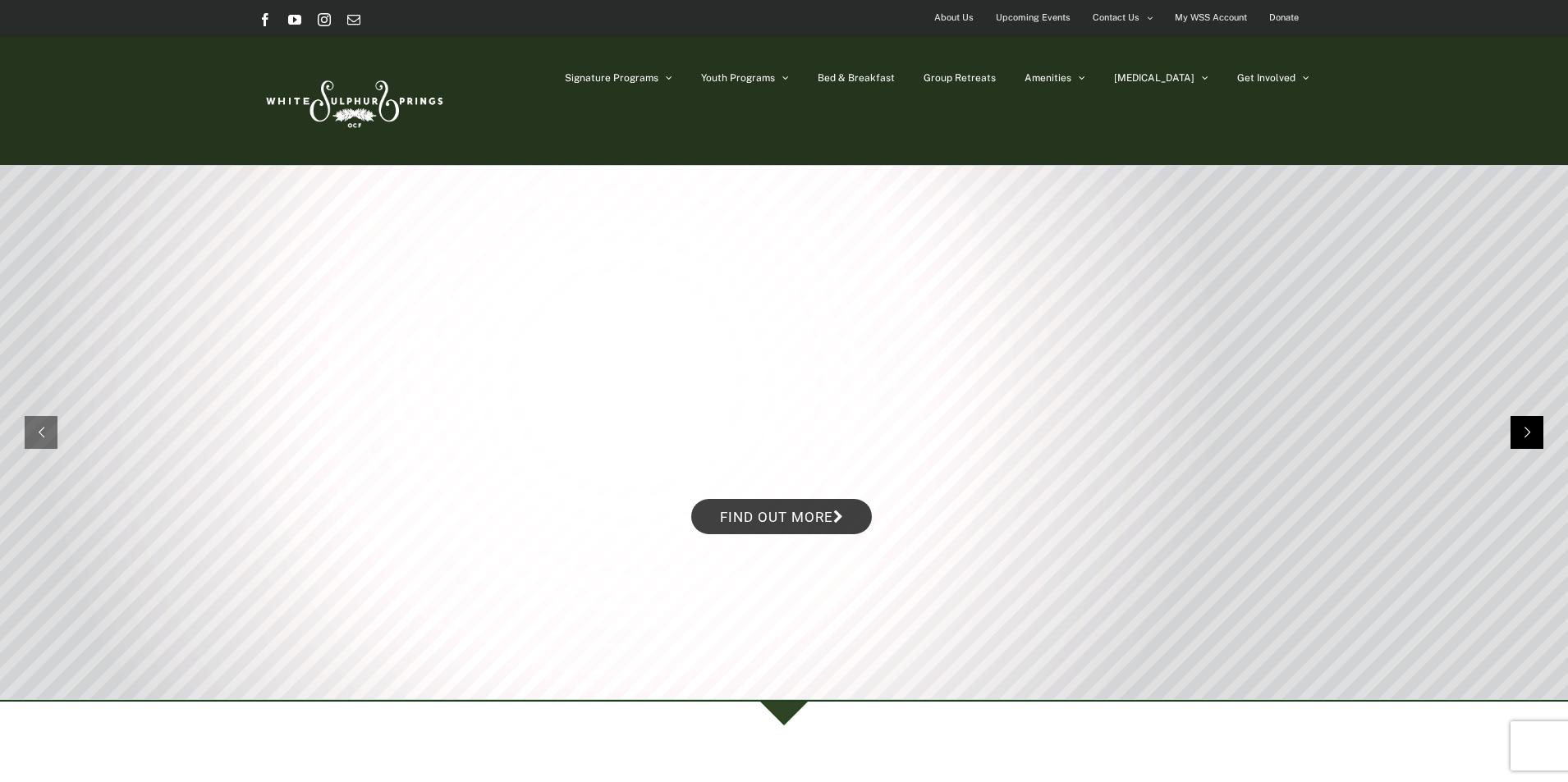
click at [1524, 430] on rs-arrow at bounding box center [1527, 433] width 33 height 33
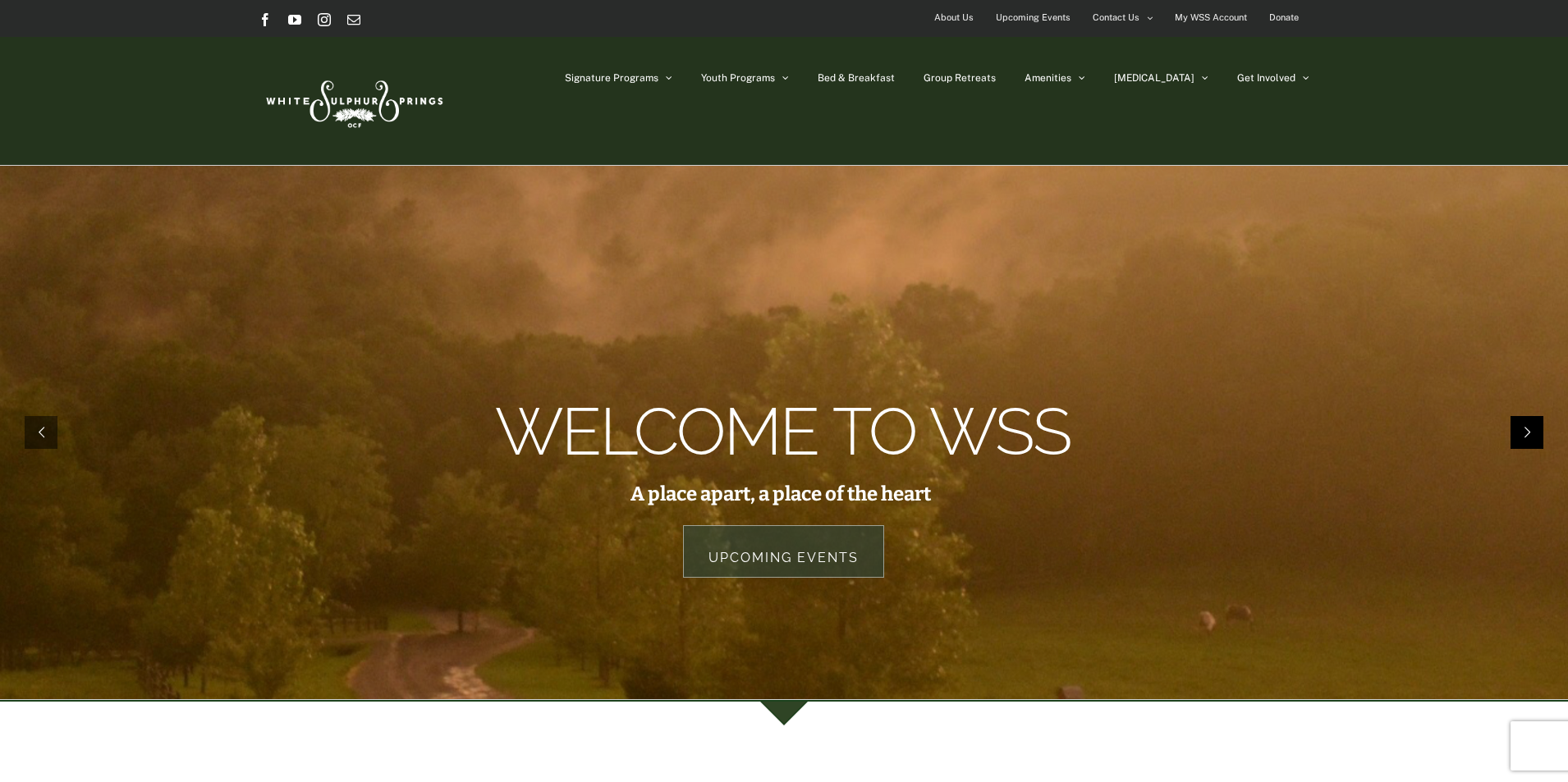
click at [1517, 427] on rs-arrow at bounding box center [1527, 433] width 33 height 33
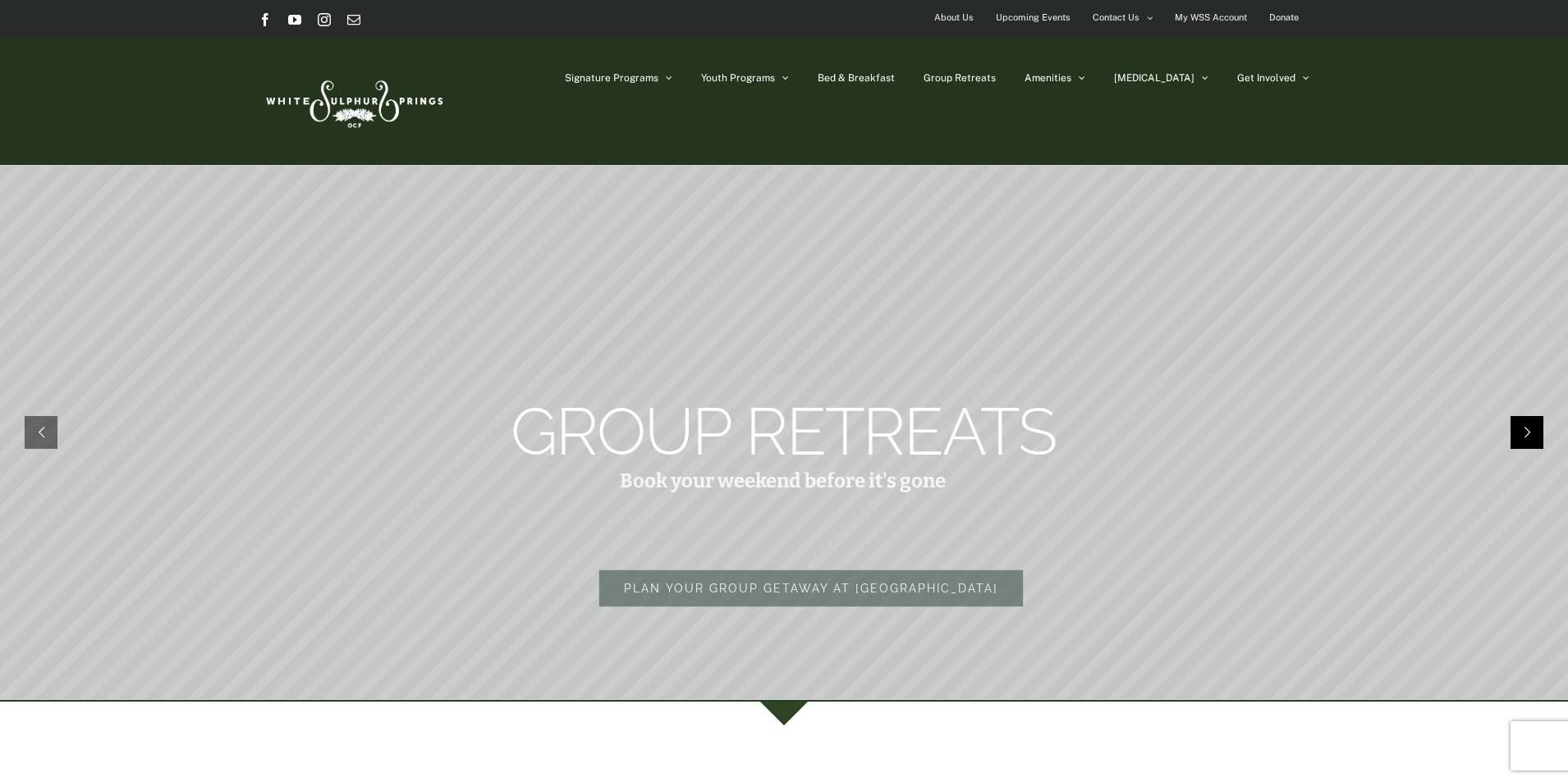
click at [1521, 427] on rs-arrow at bounding box center [1527, 433] width 33 height 33
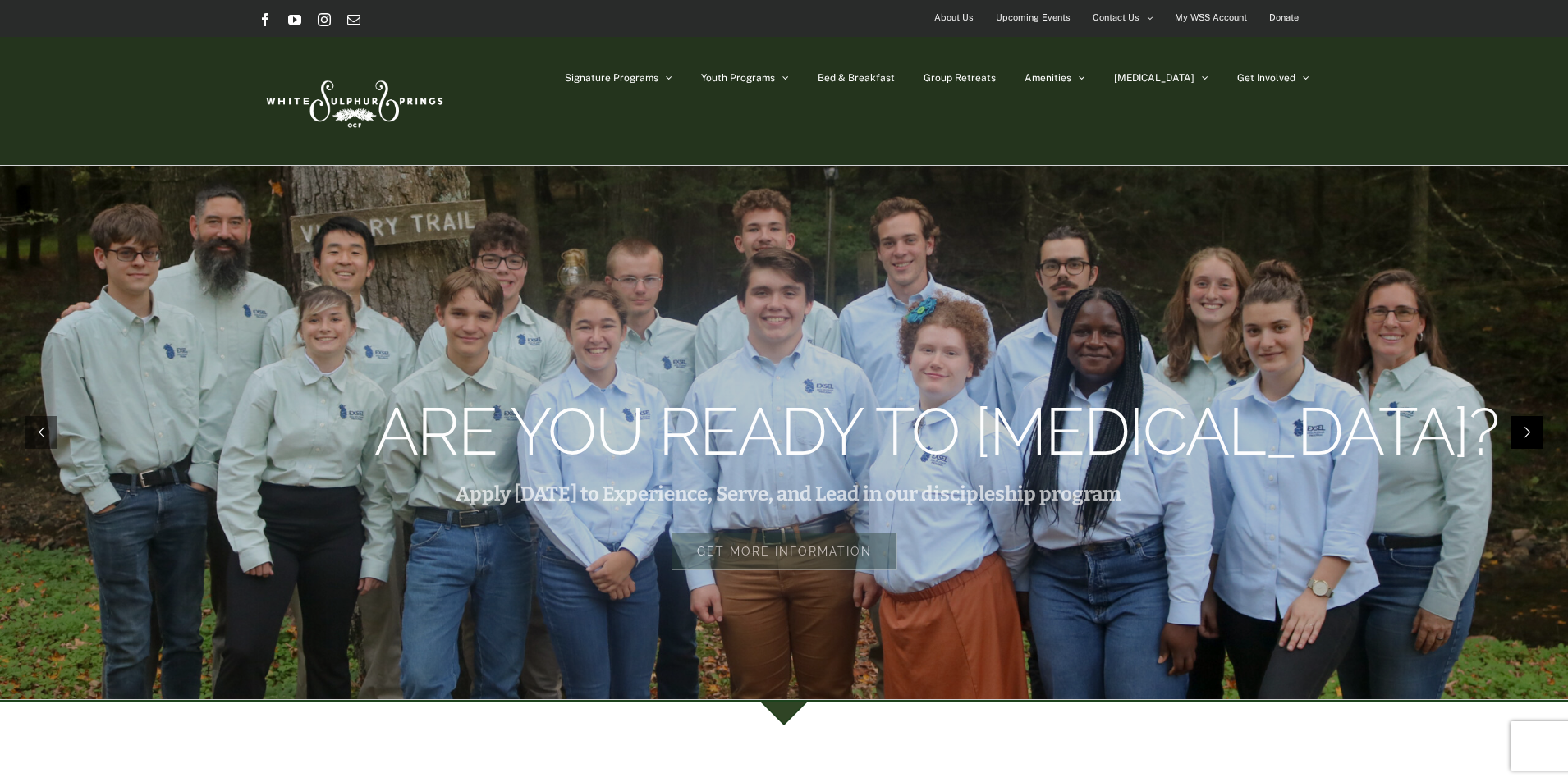
click at [1521, 427] on rs-arrow at bounding box center [1527, 433] width 33 height 33
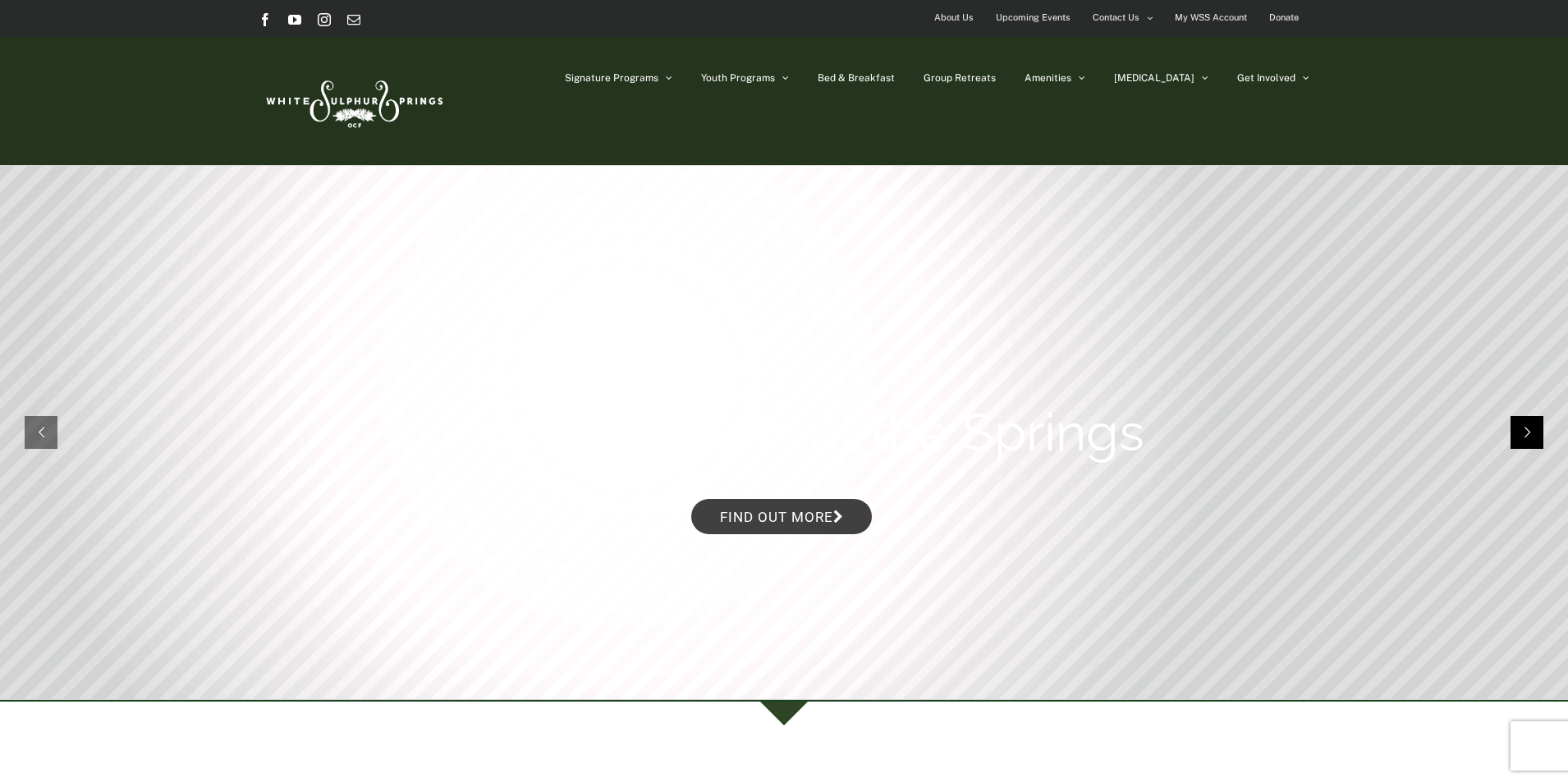
click at [1521, 427] on rs-arrow at bounding box center [1527, 433] width 33 height 33
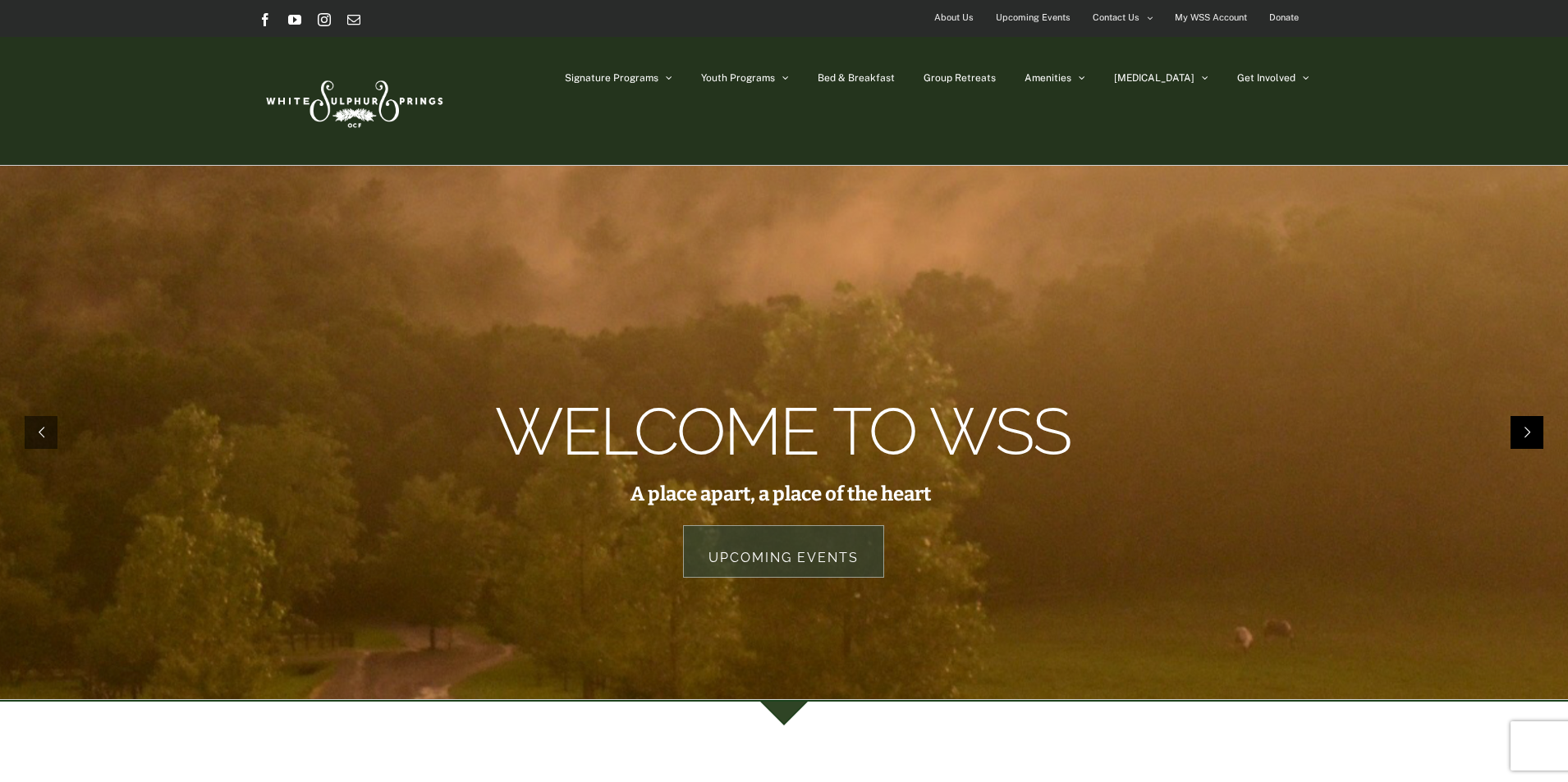
click at [1521, 427] on rs-arrow at bounding box center [1527, 433] width 33 height 33
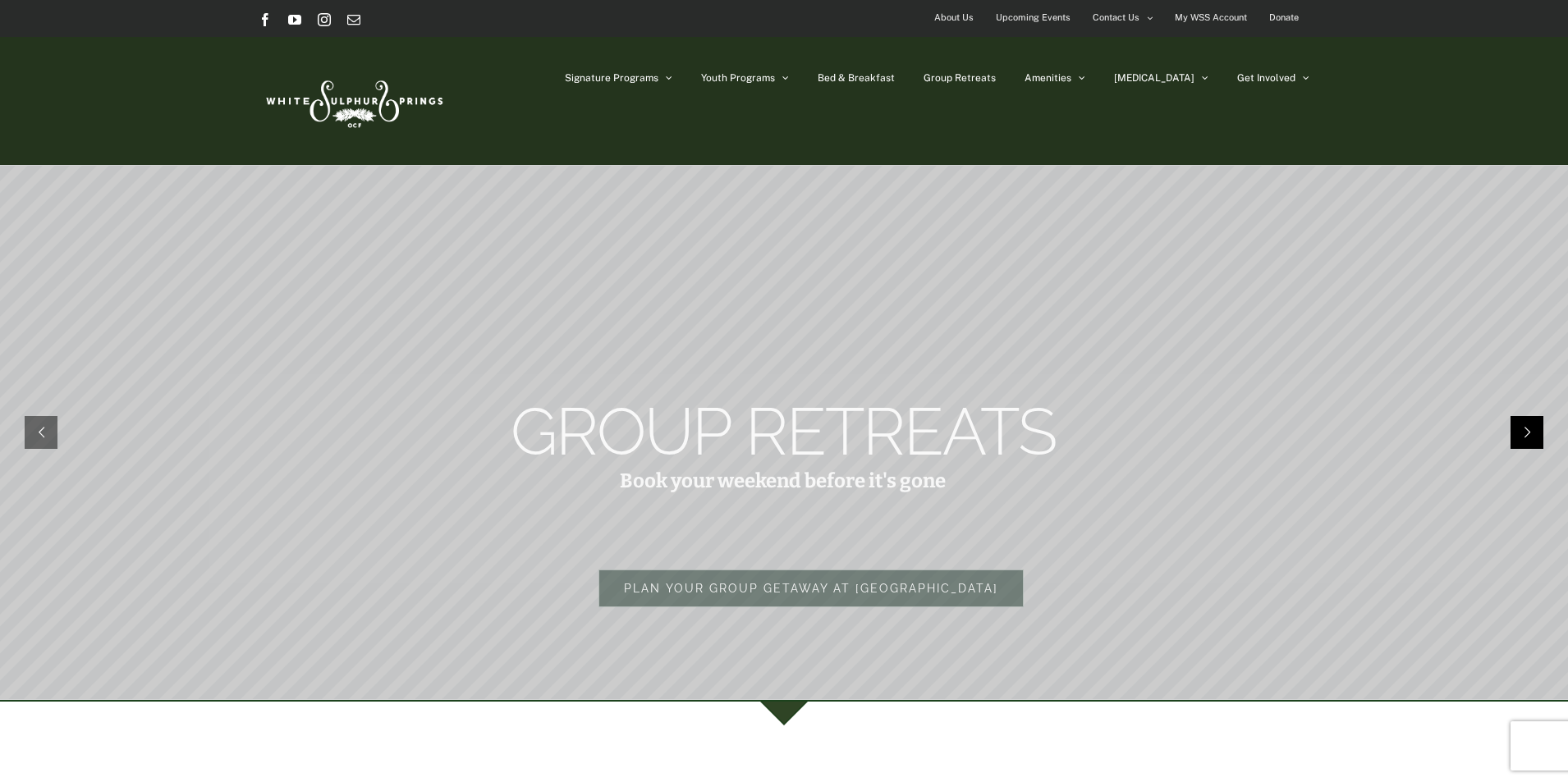
click at [1521, 427] on rs-arrow at bounding box center [1527, 433] width 33 height 33
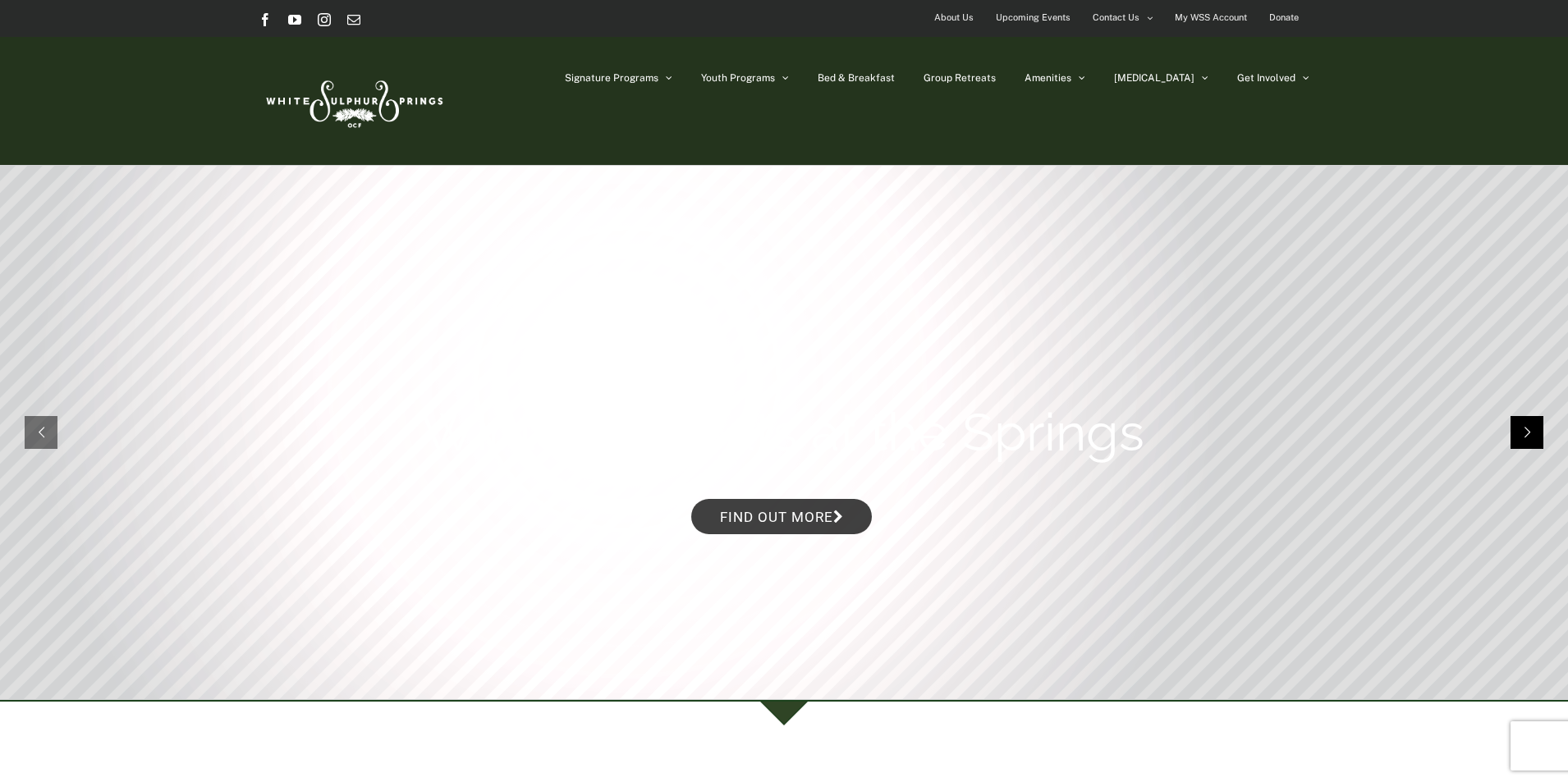
click at [1521, 427] on rs-arrow at bounding box center [1527, 433] width 33 height 33
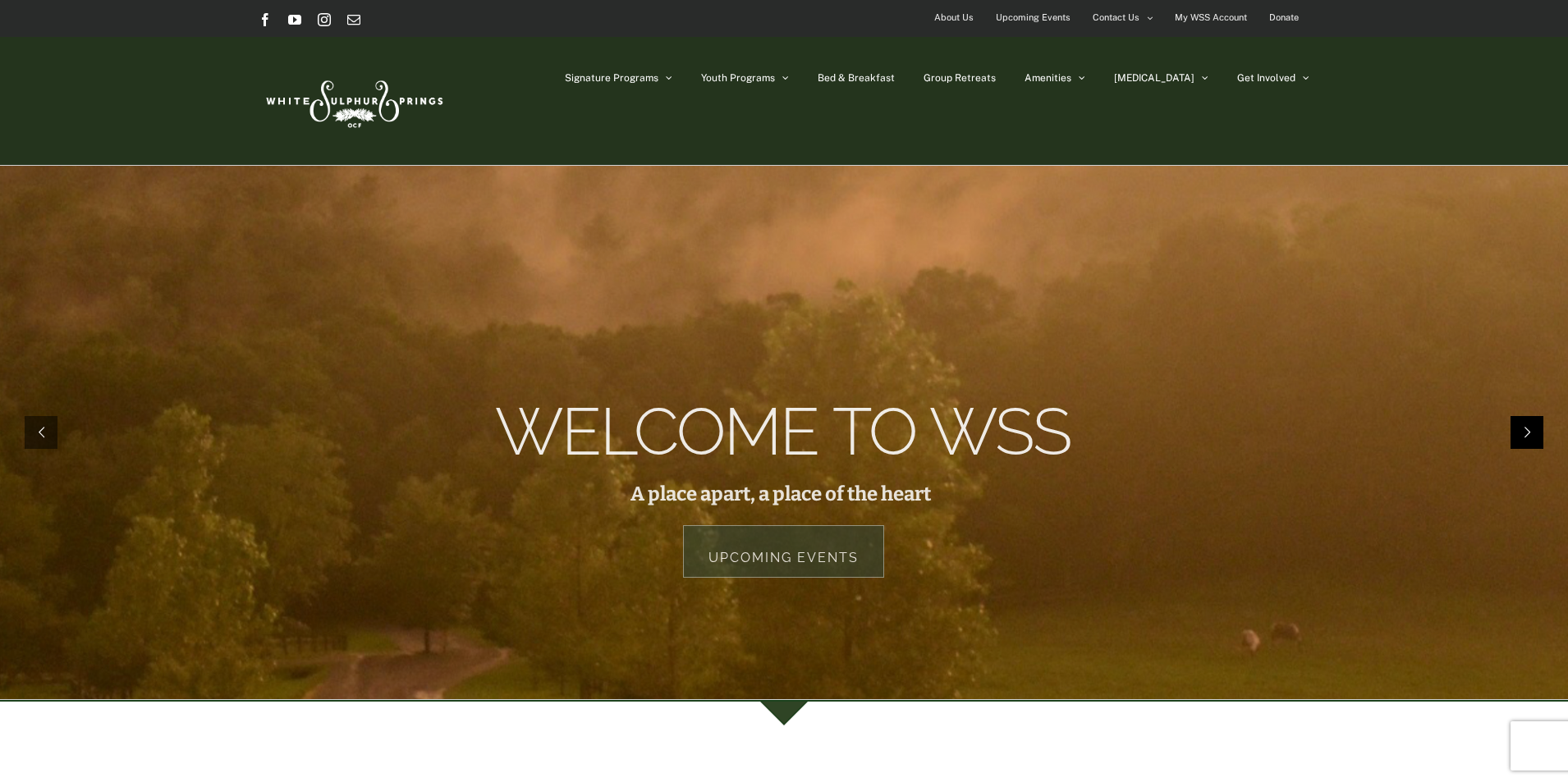
click at [1521, 427] on rs-arrow at bounding box center [1527, 433] width 33 height 33
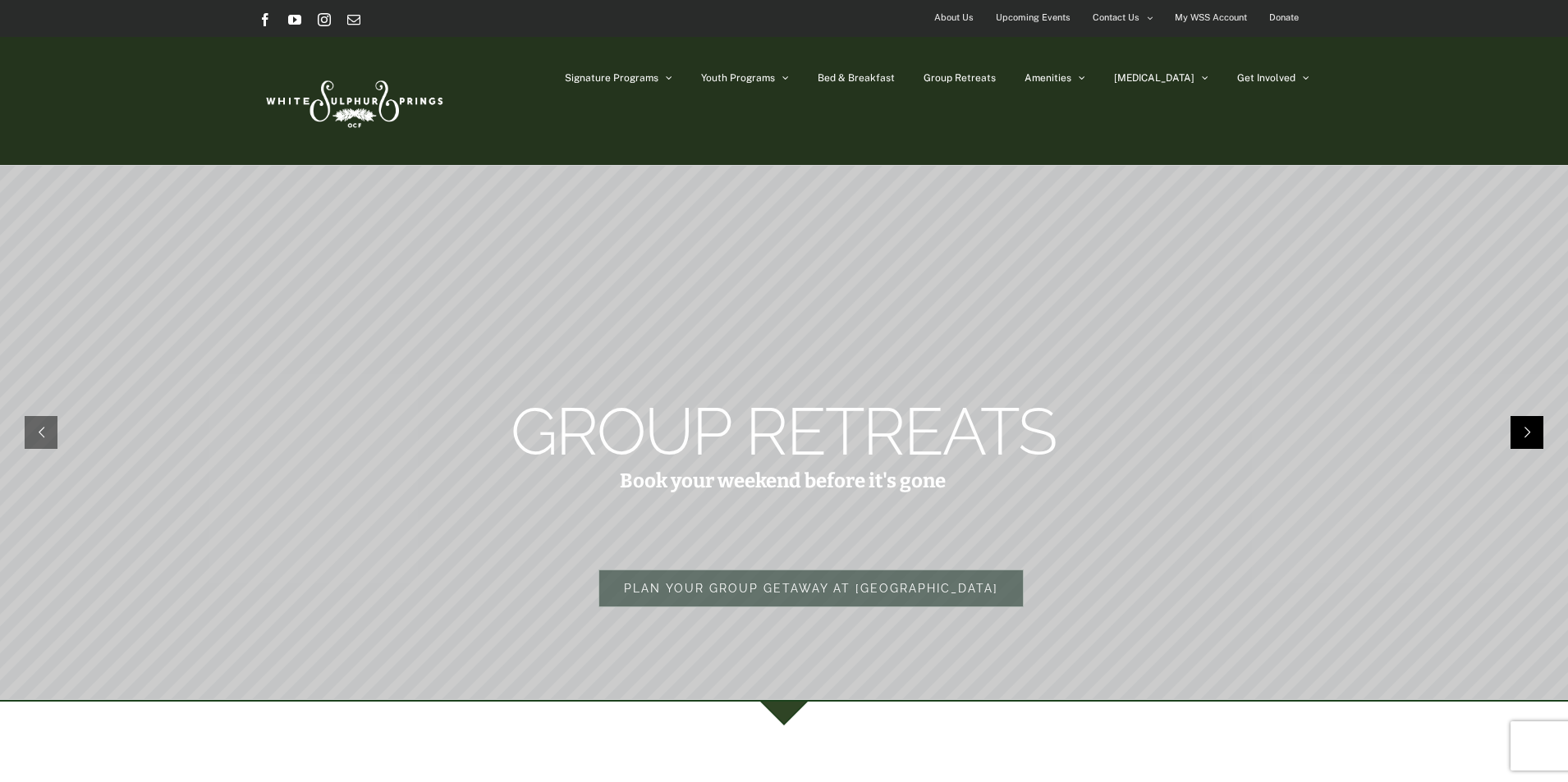
click at [1521, 427] on rs-arrow at bounding box center [1527, 433] width 33 height 33
